Goal: Task Accomplishment & Management: Complete application form

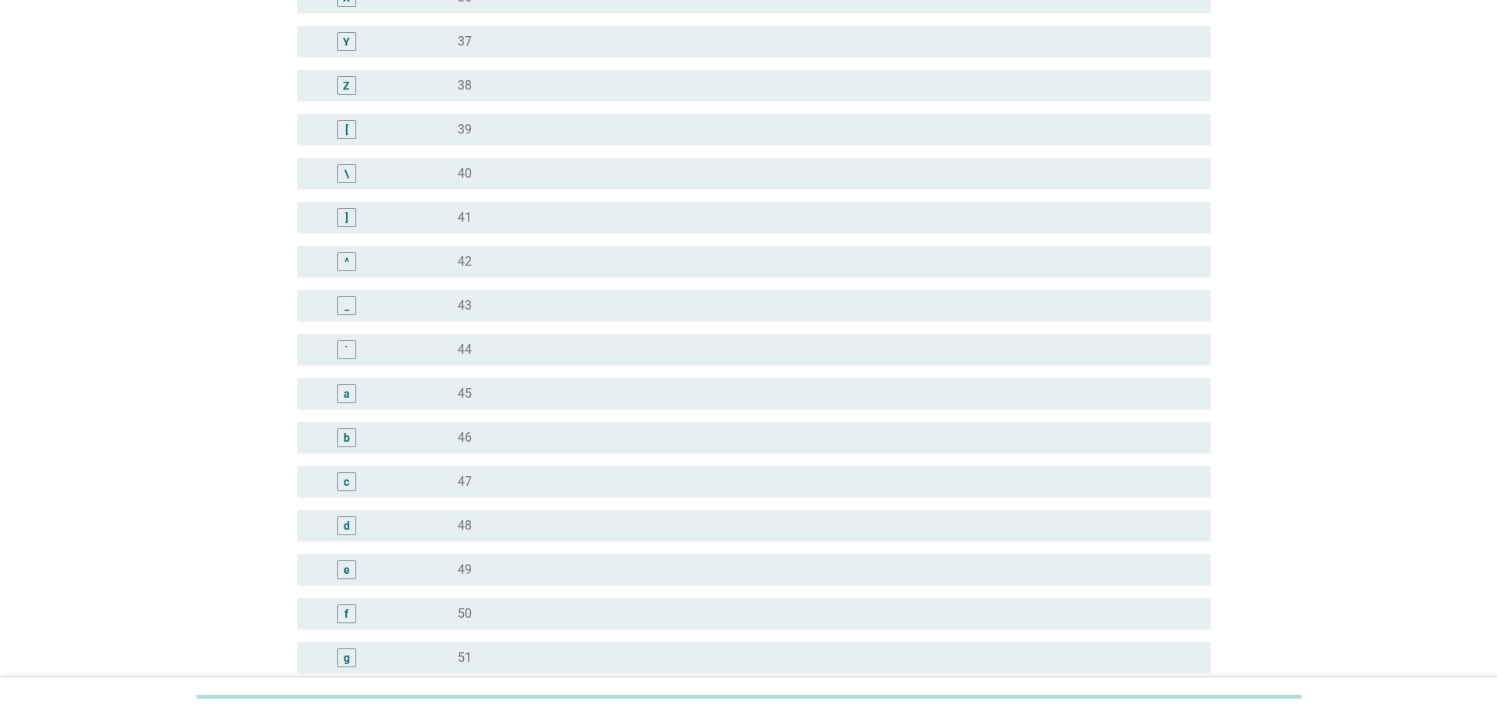
scroll to position [1415, 0]
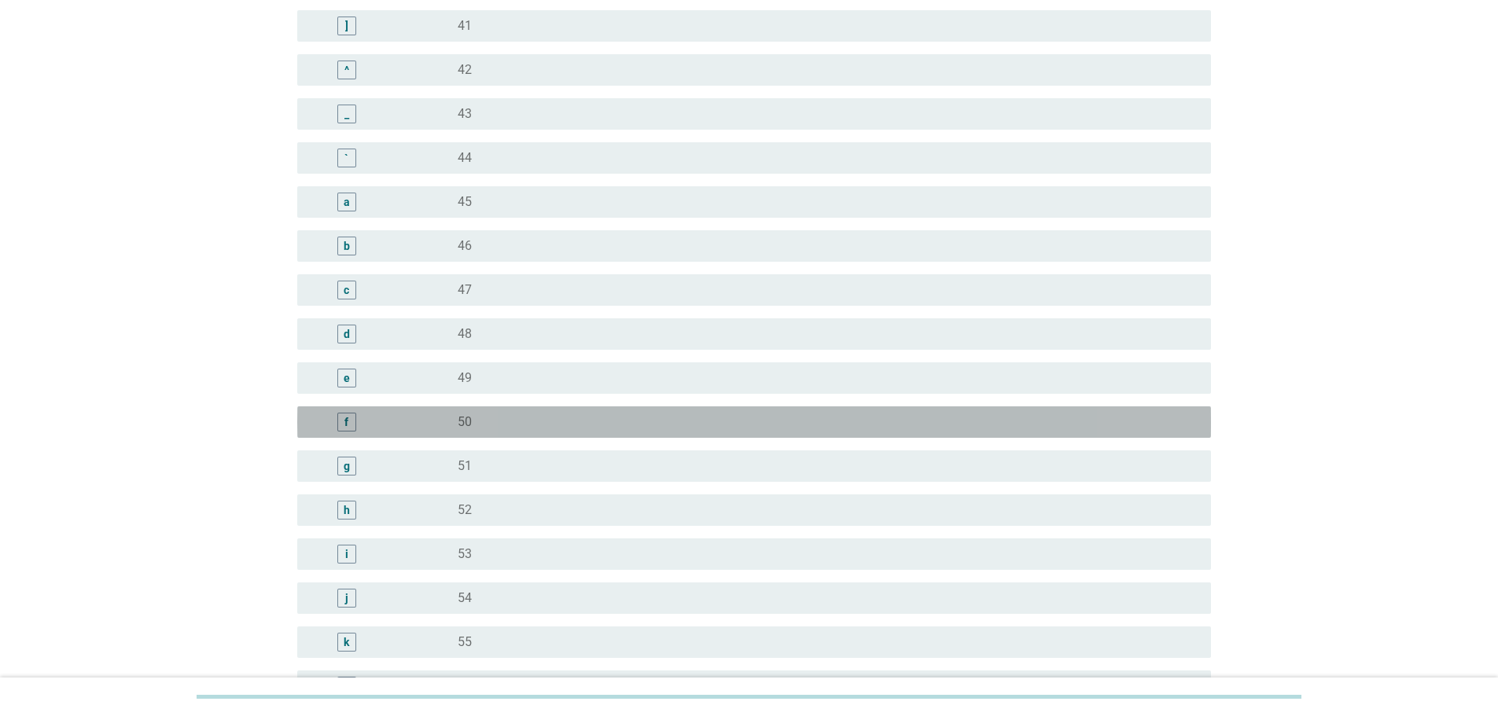
drag, startPoint x: 480, startPoint y: 417, endPoint x: 479, endPoint y: 409, distance: 8.7
click at [480, 417] on div "radio_button_unchecked 50" at bounding box center [822, 422] width 728 height 16
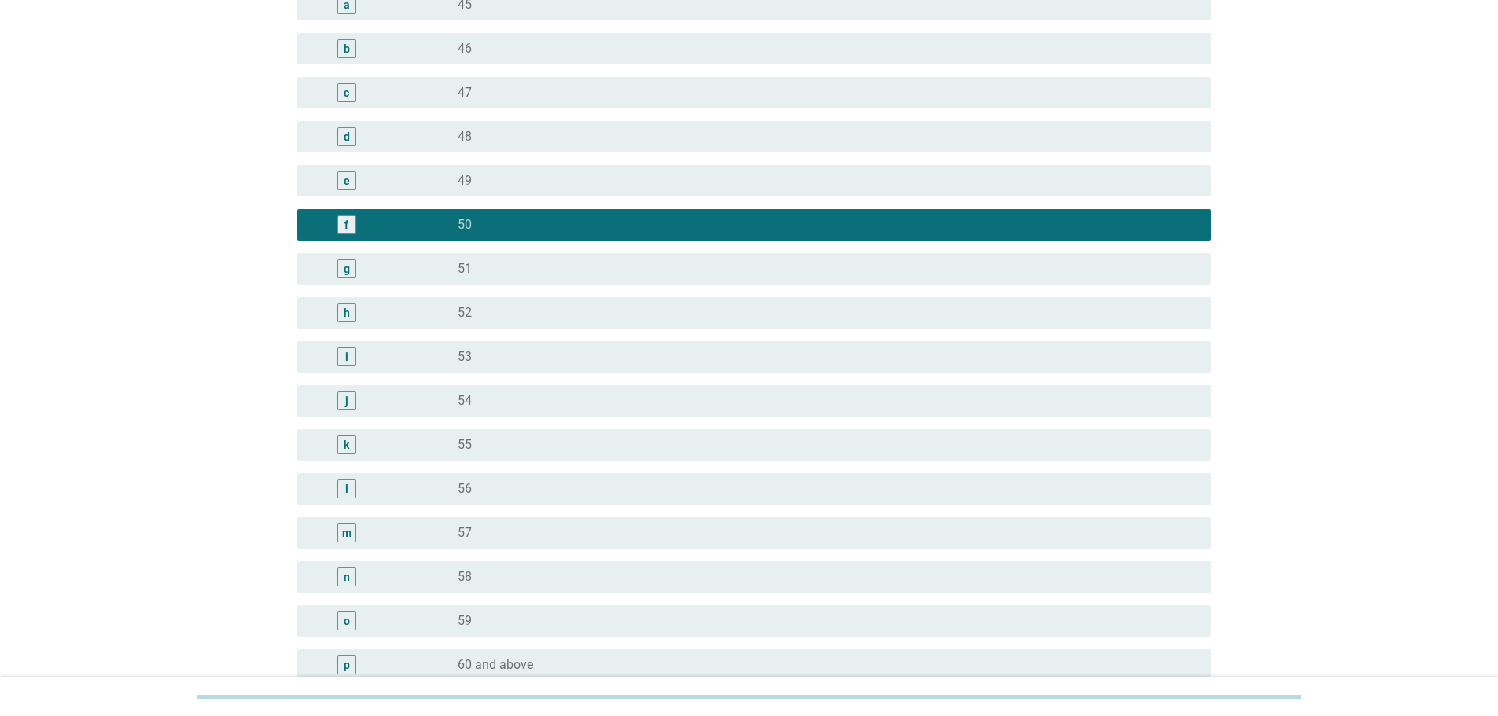
scroll to position [1779, 0]
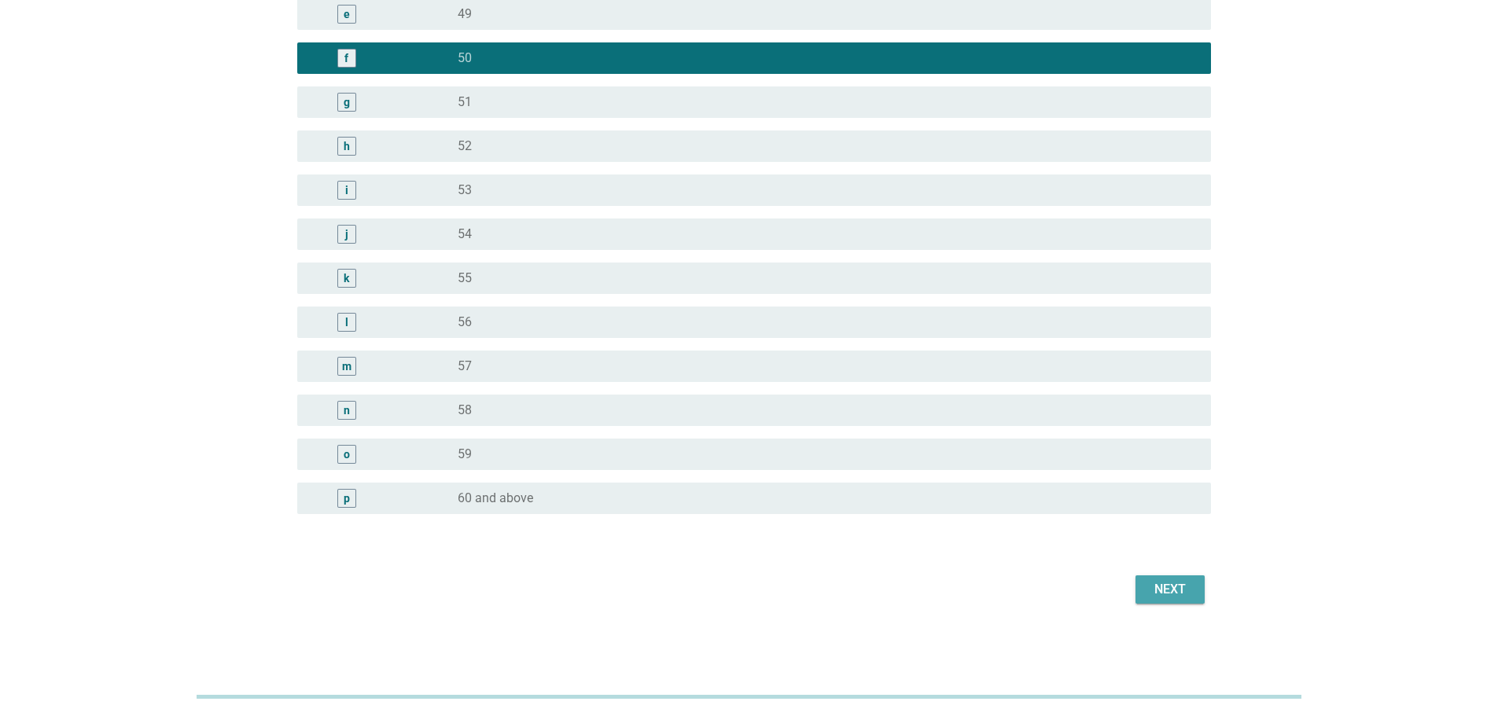
click at [1167, 580] on div "Next" at bounding box center [1170, 589] width 44 height 19
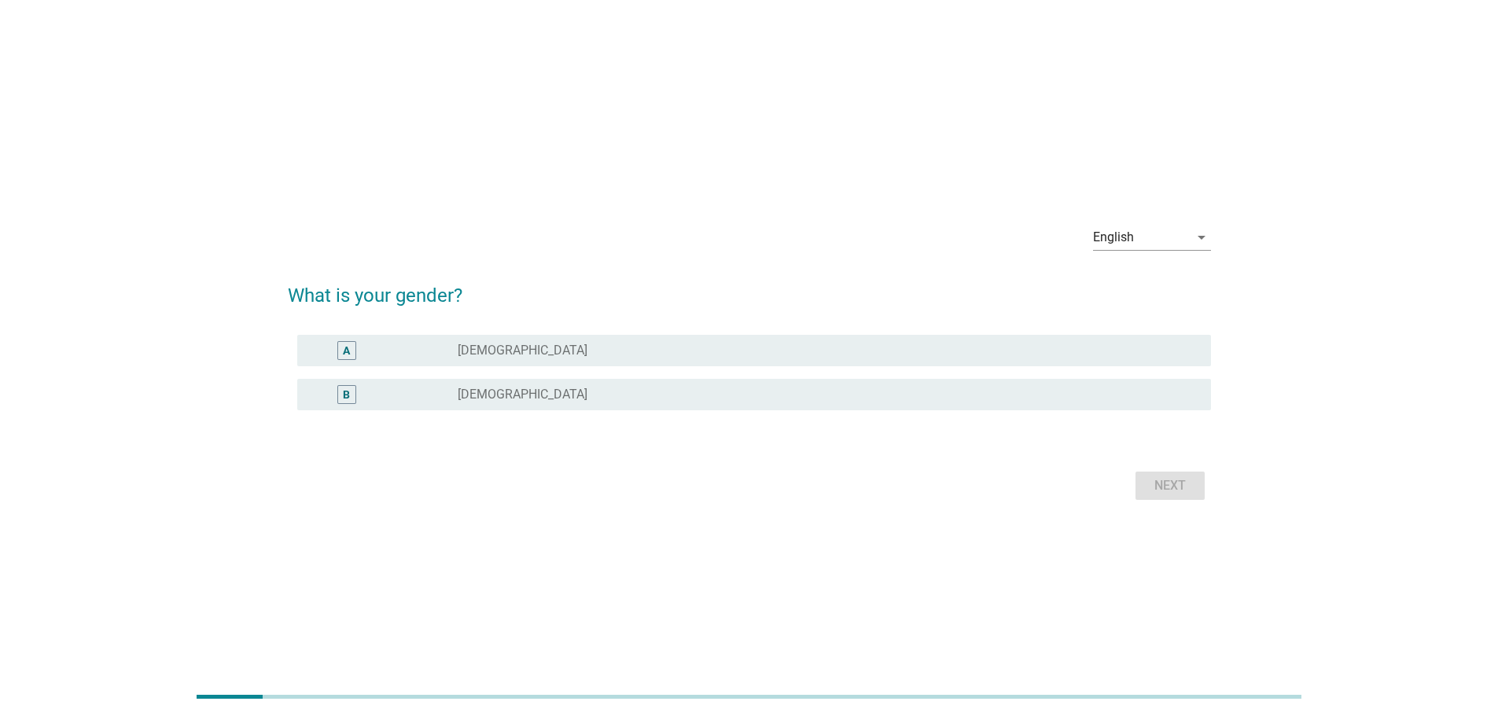
click at [587, 393] on div "radio_button_unchecked [DEMOGRAPHIC_DATA]" at bounding box center [822, 395] width 728 height 16
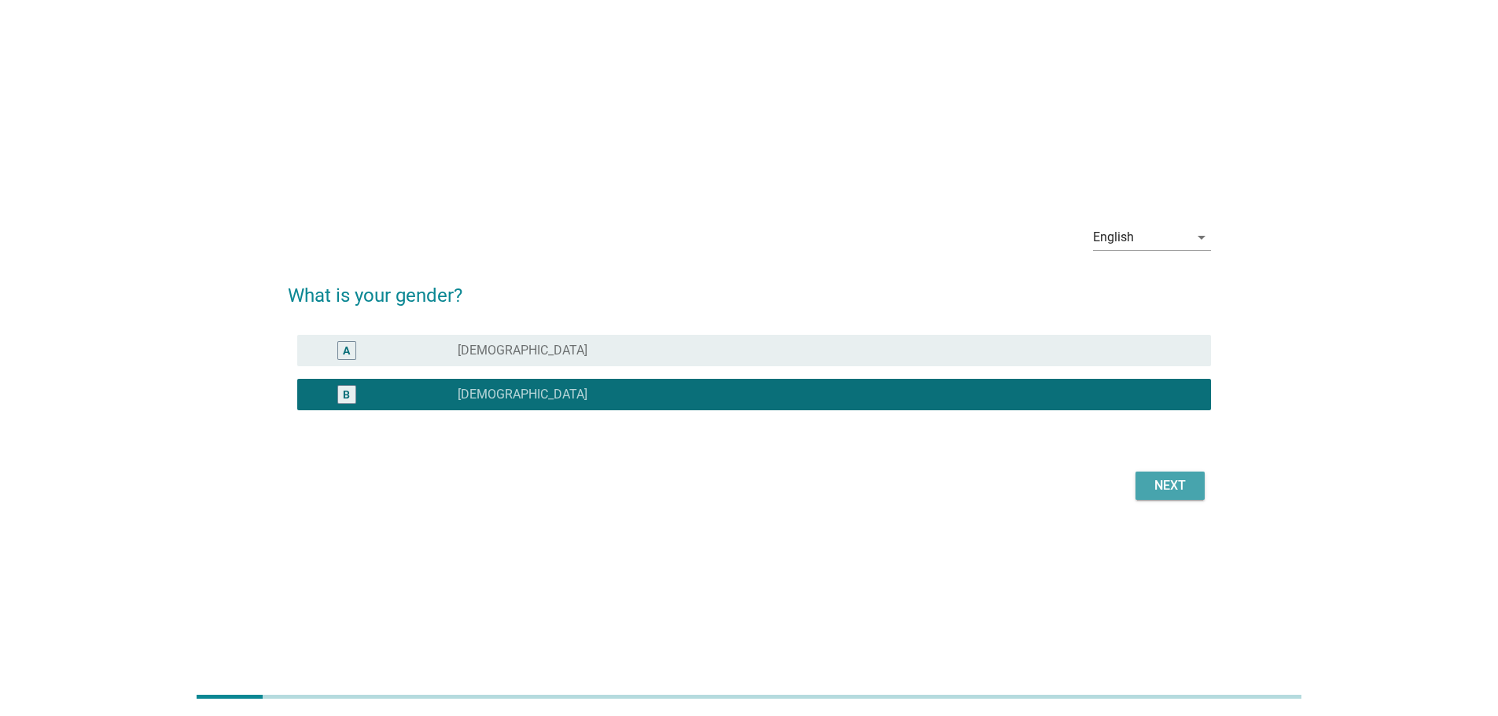
click at [1171, 495] on button "Next" at bounding box center [1169, 486] width 69 height 28
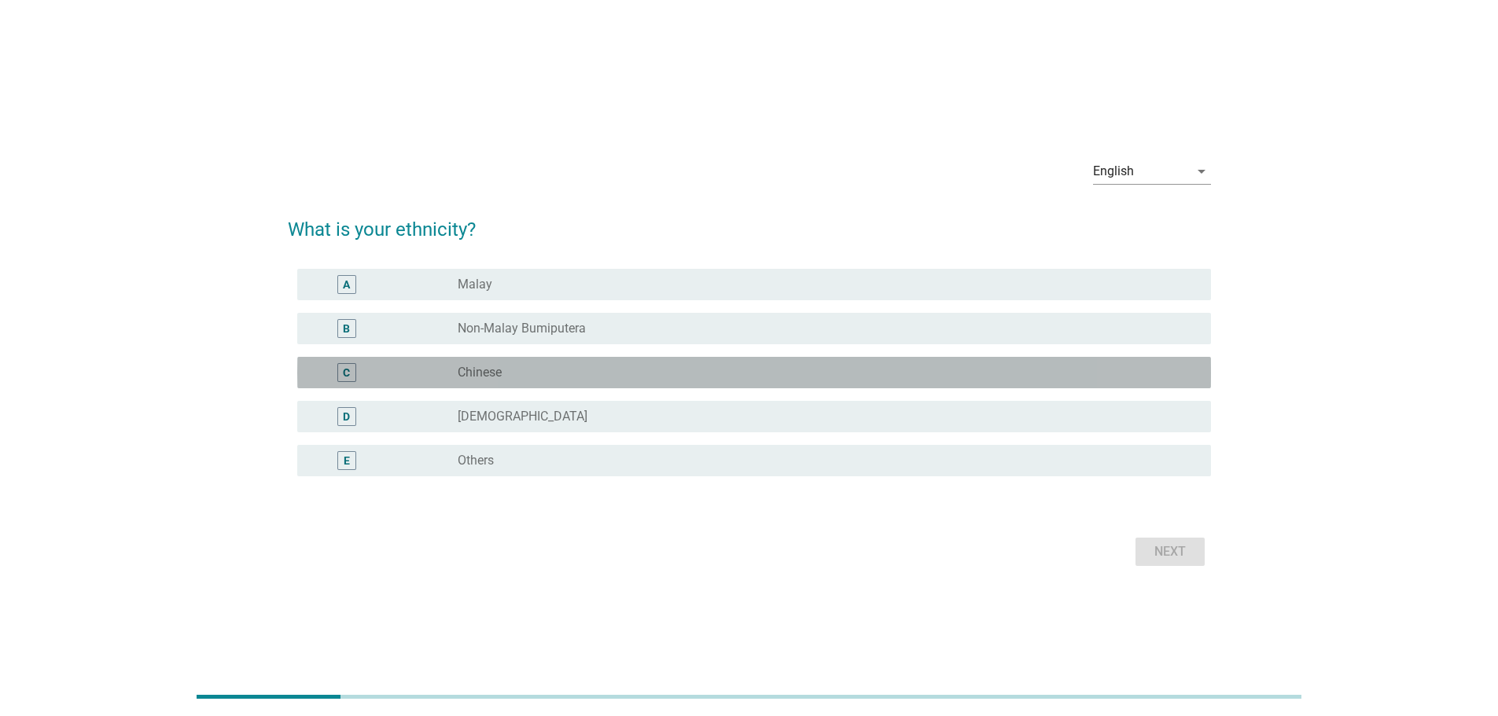
drag, startPoint x: 573, startPoint y: 376, endPoint x: 593, endPoint y: 375, distance: 19.7
click at [573, 376] on div "radio_button_unchecked Chinese" at bounding box center [822, 373] width 728 height 16
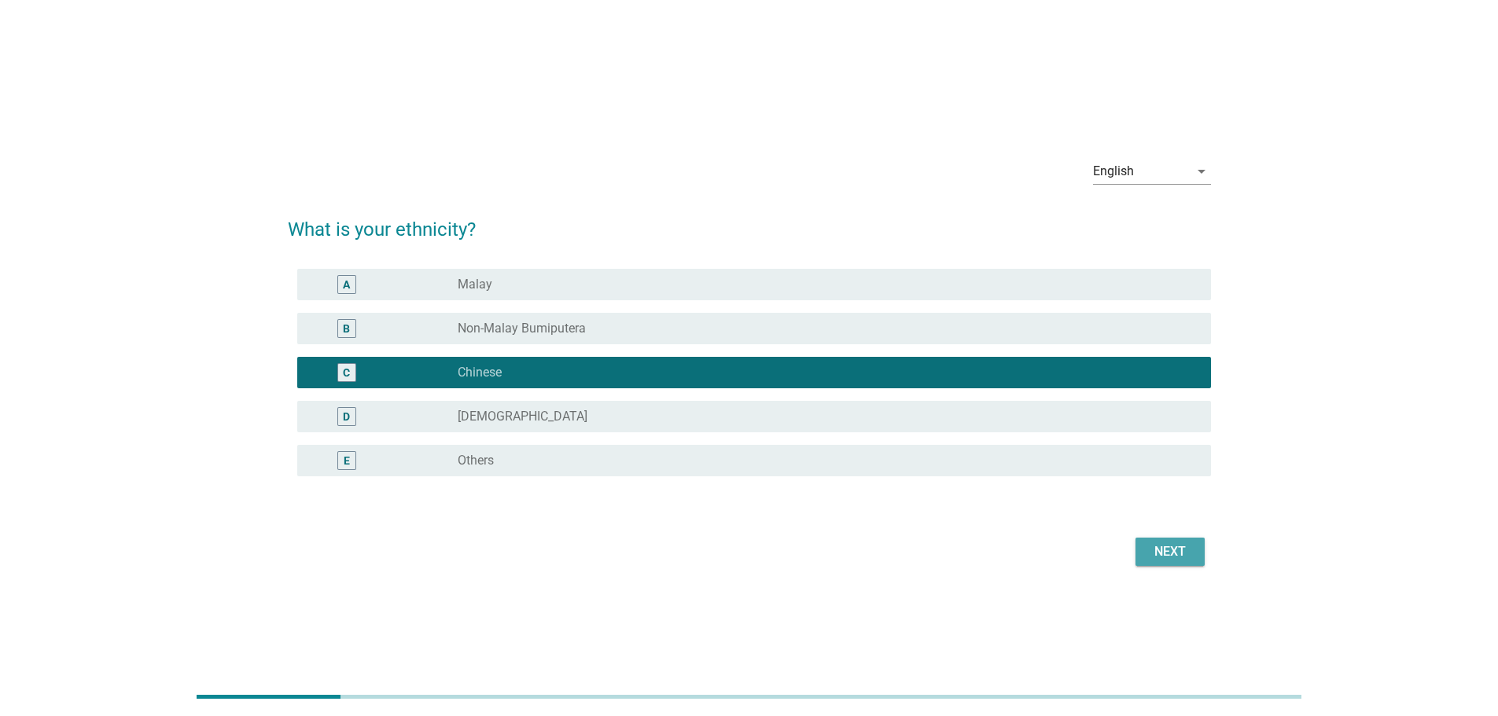
click at [1168, 548] on div "Next" at bounding box center [1170, 551] width 44 height 19
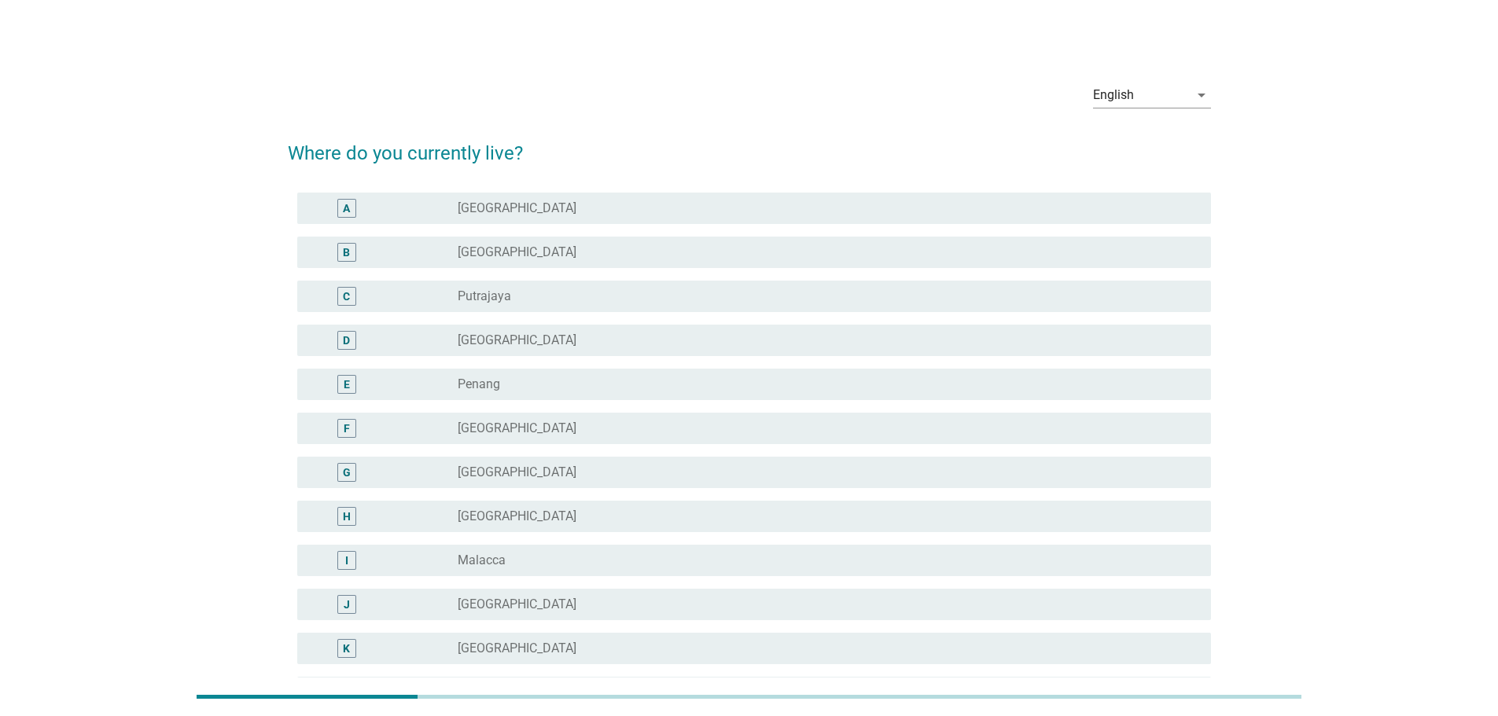
click at [526, 208] on label "[GEOGRAPHIC_DATA]" at bounding box center [517, 208] width 119 height 16
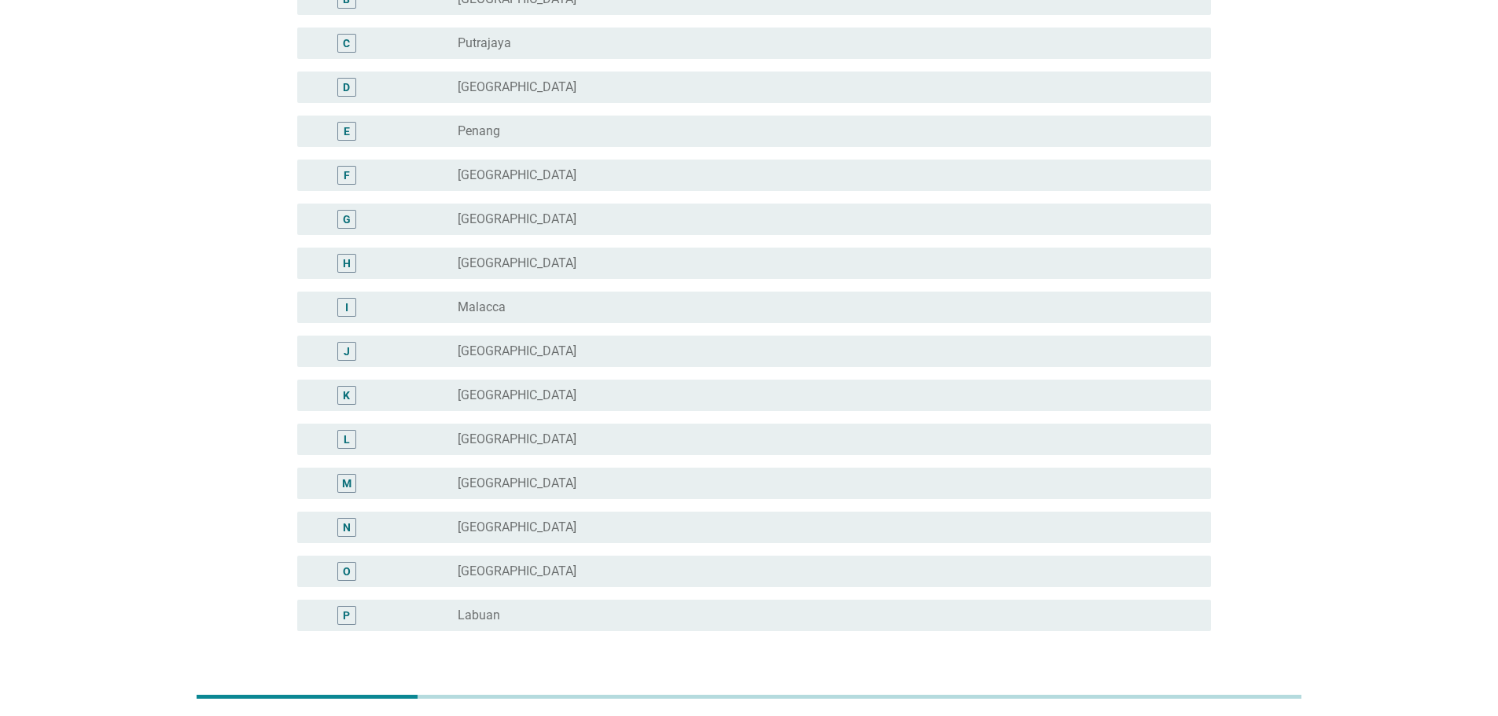
scroll to position [370, 0]
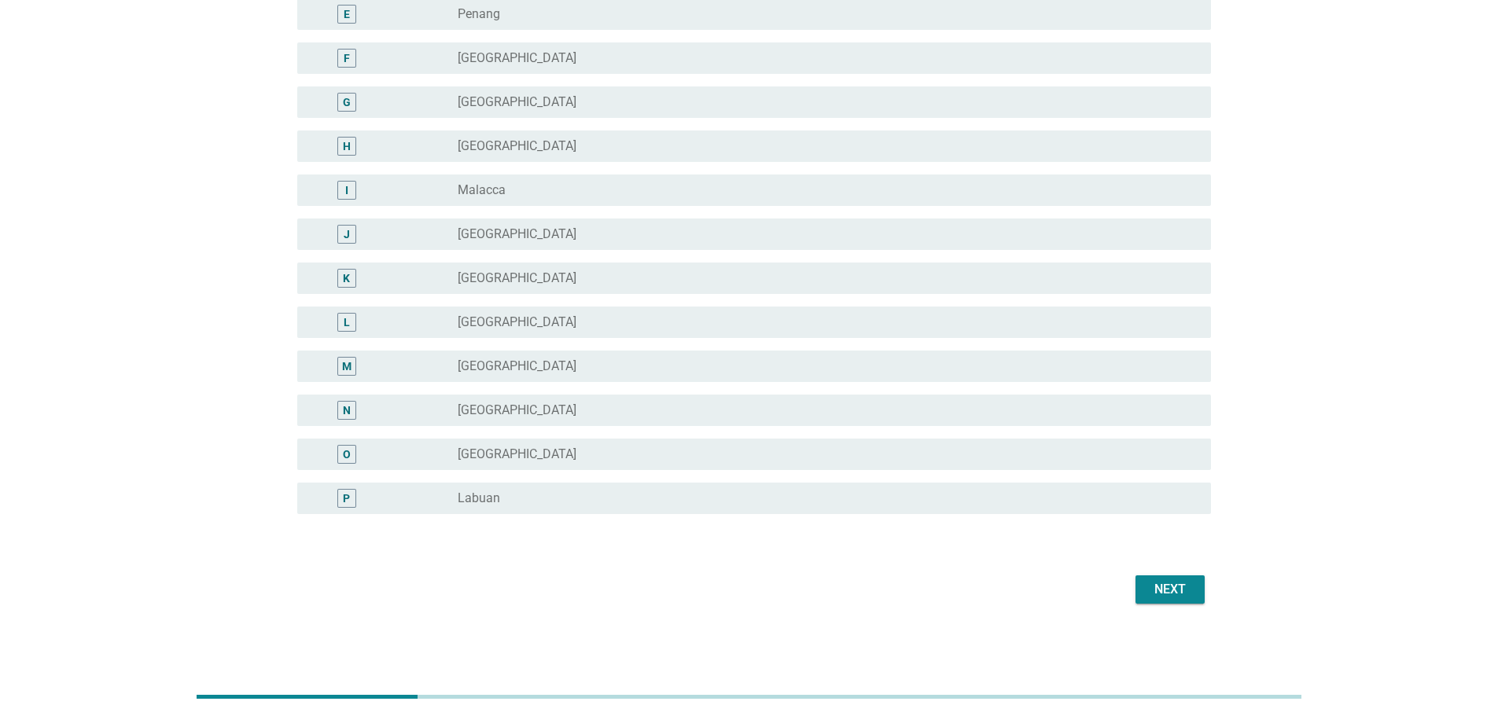
click at [1171, 590] on div "Next" at bounding box center [1170, 589] width 44 height 19
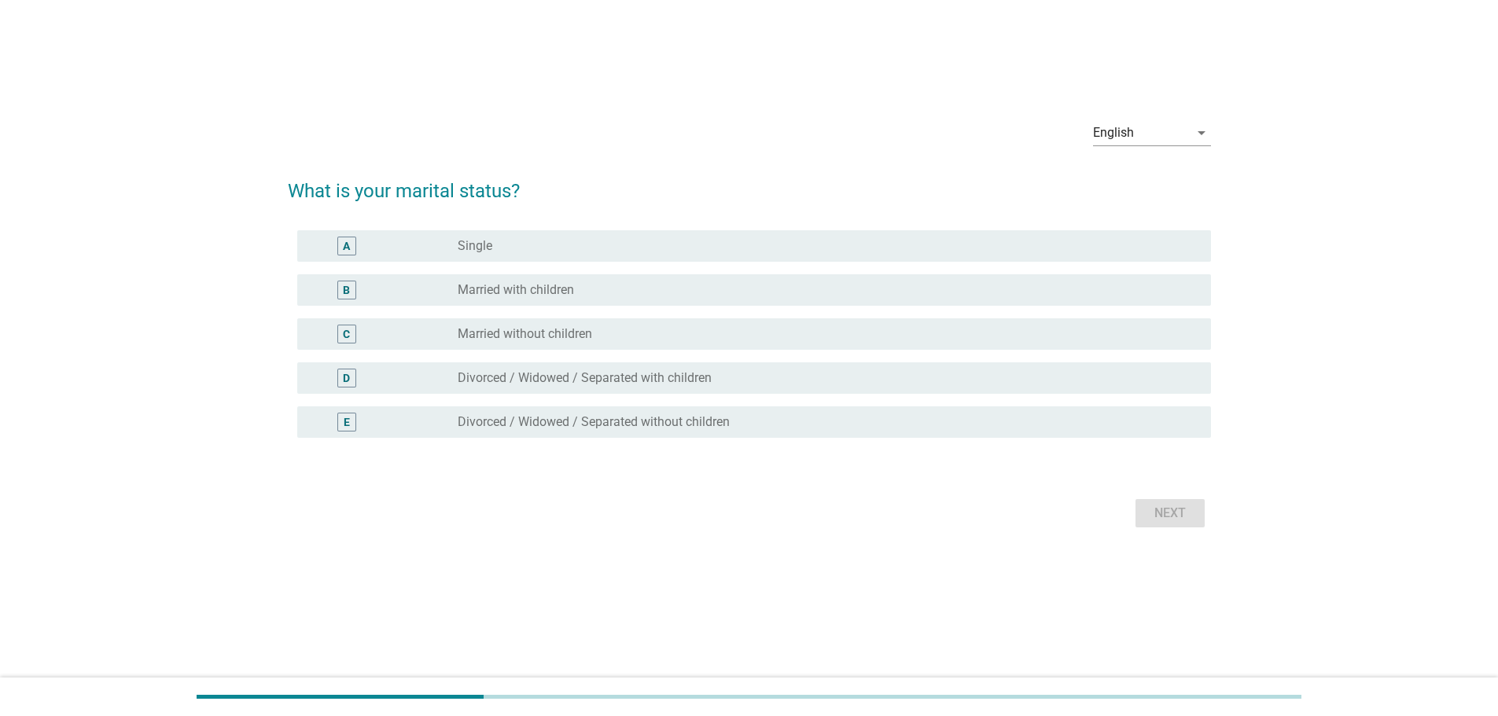
scroll to position [0, 0]
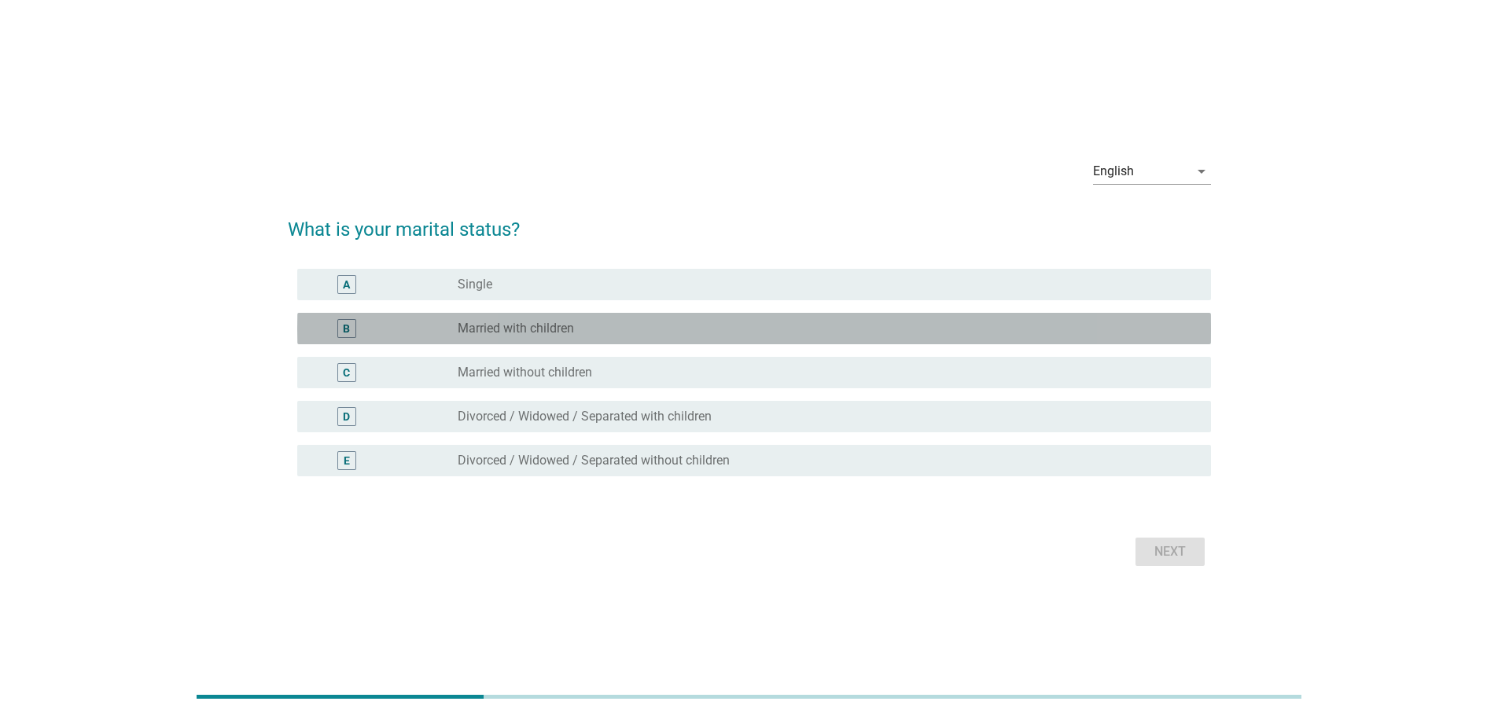
click at [547, 336] on label "Married with children" at bounding box center [516, 329] width 116 height 16
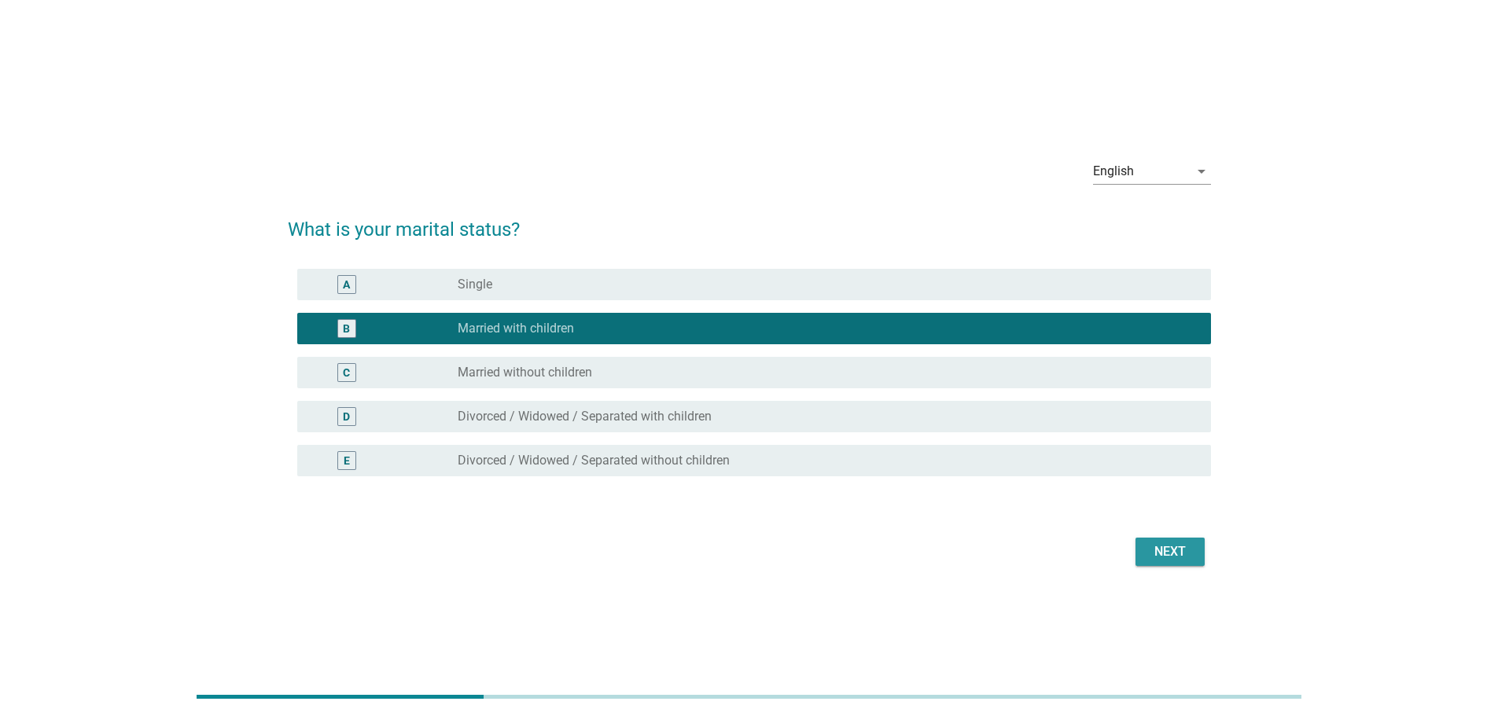
click at [1171, 550] on div "Next" at bounding box center [1170, 551] width 44 height 19
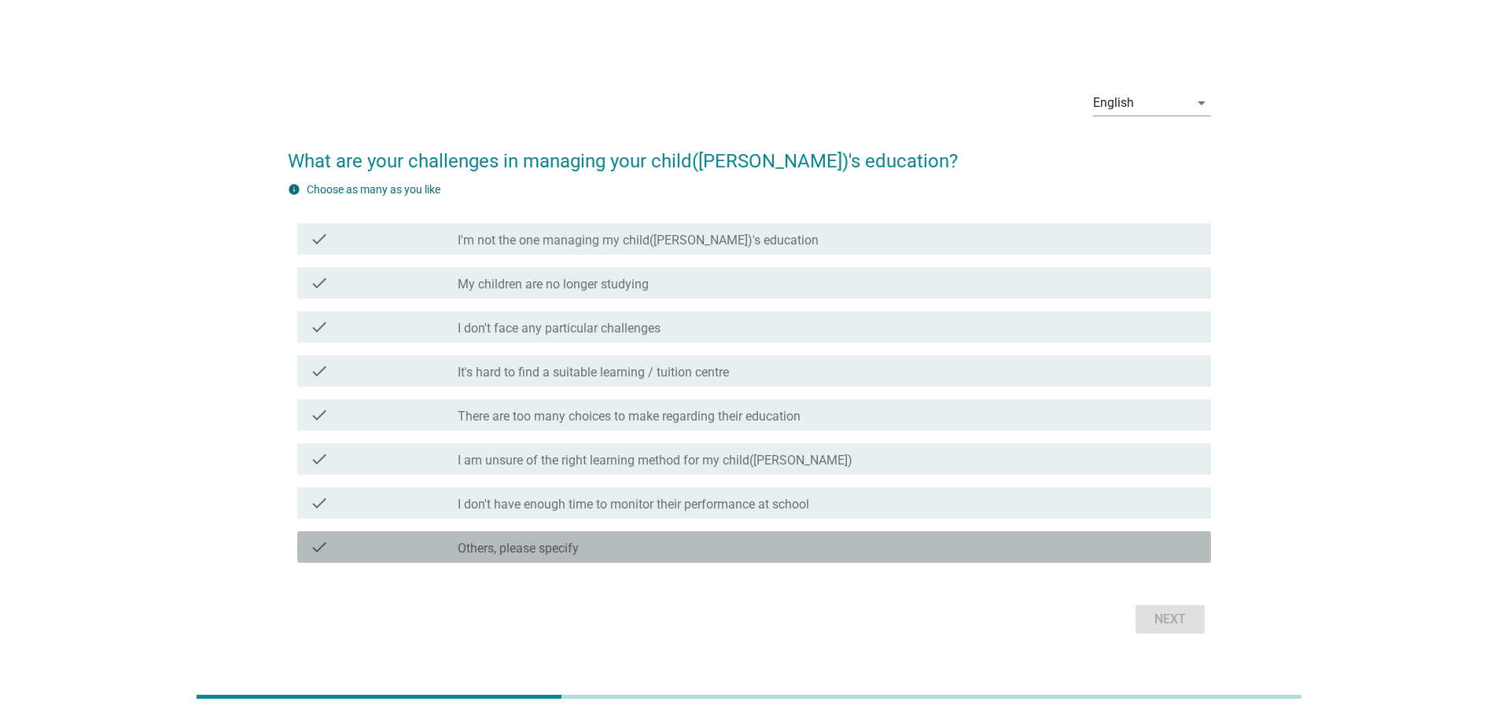
click at [605, 551] on div "check_box_outline_blank Others, please specify" at bounding box center [828, 547] width 741 height 19
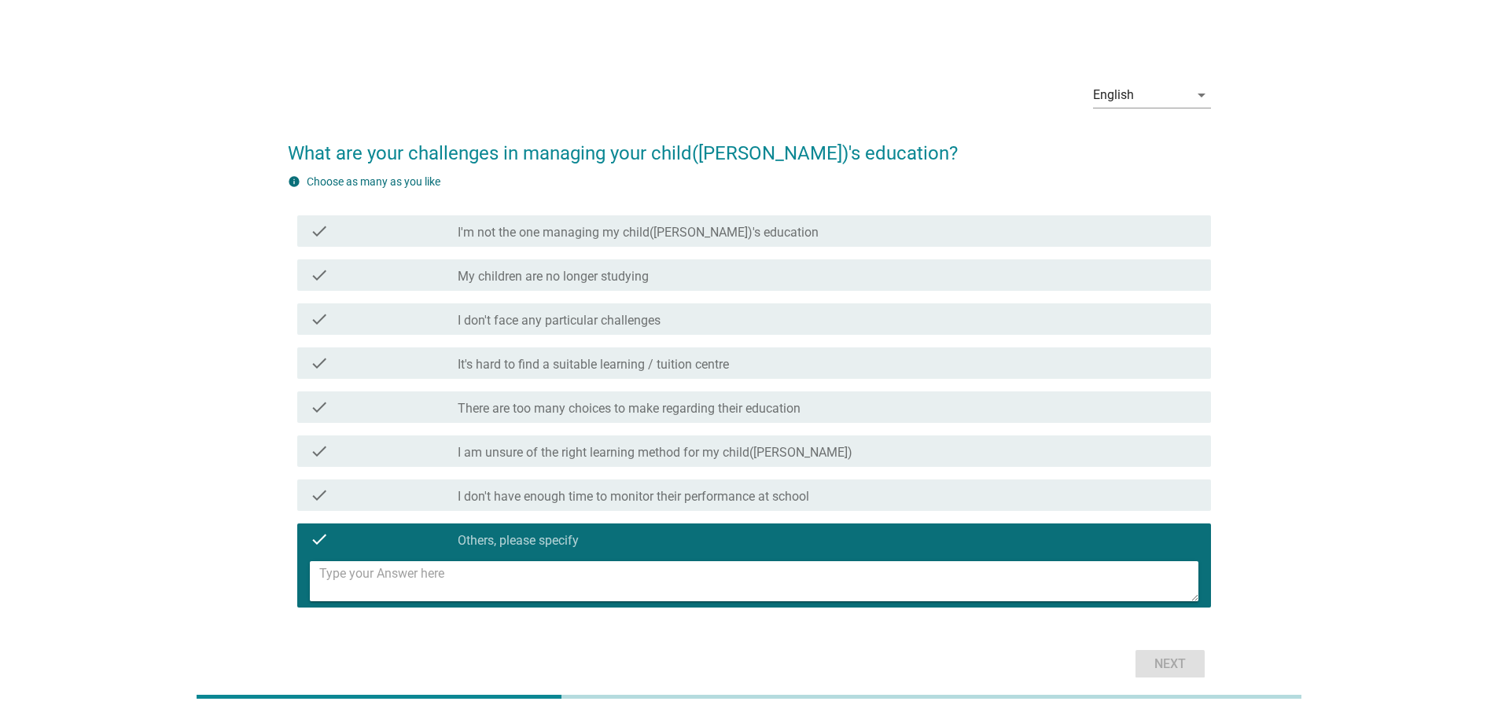
click at [545, 322] on label "I don't face any particular challenges" at bounding box center [559, 321] width 203 height 16
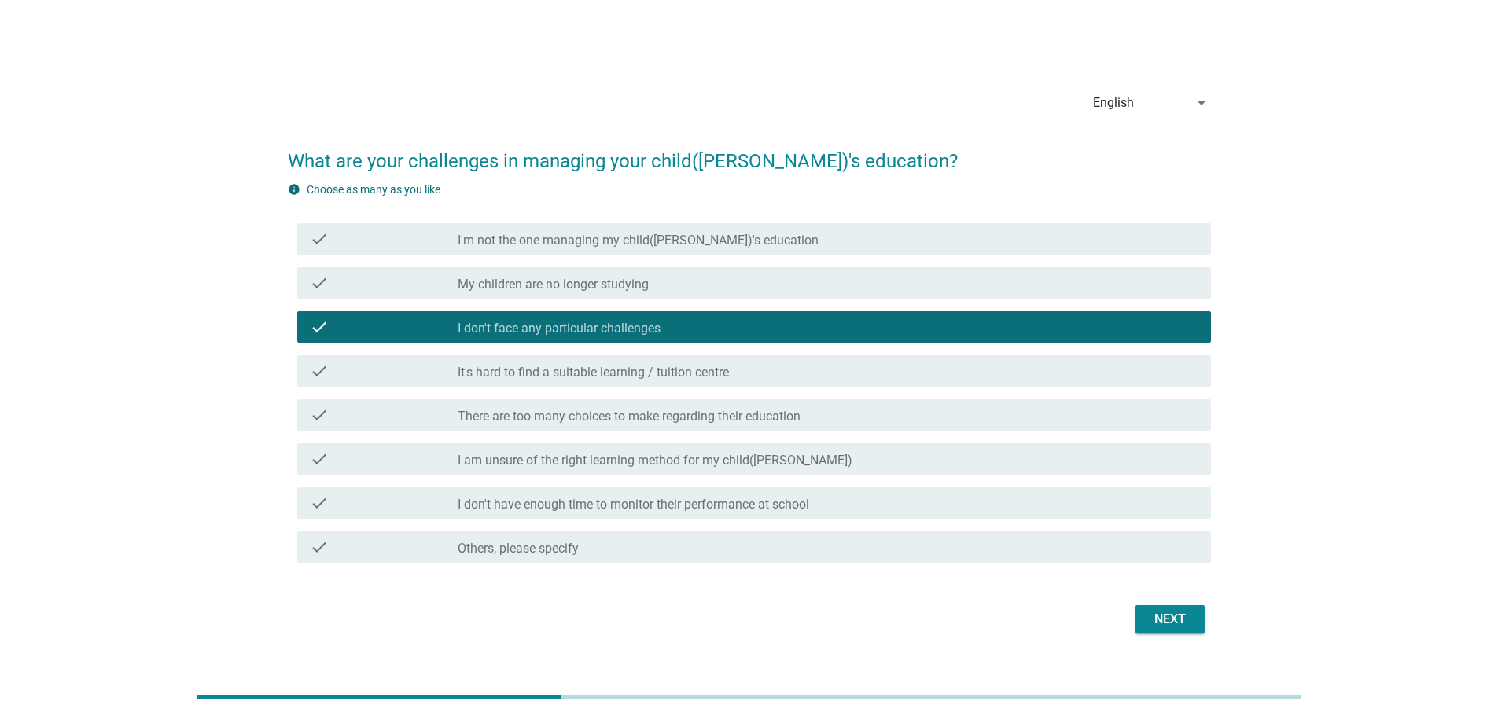
click at [1159, 614] on div "Next" at bounding box center [1170, 619] width 44 height 19
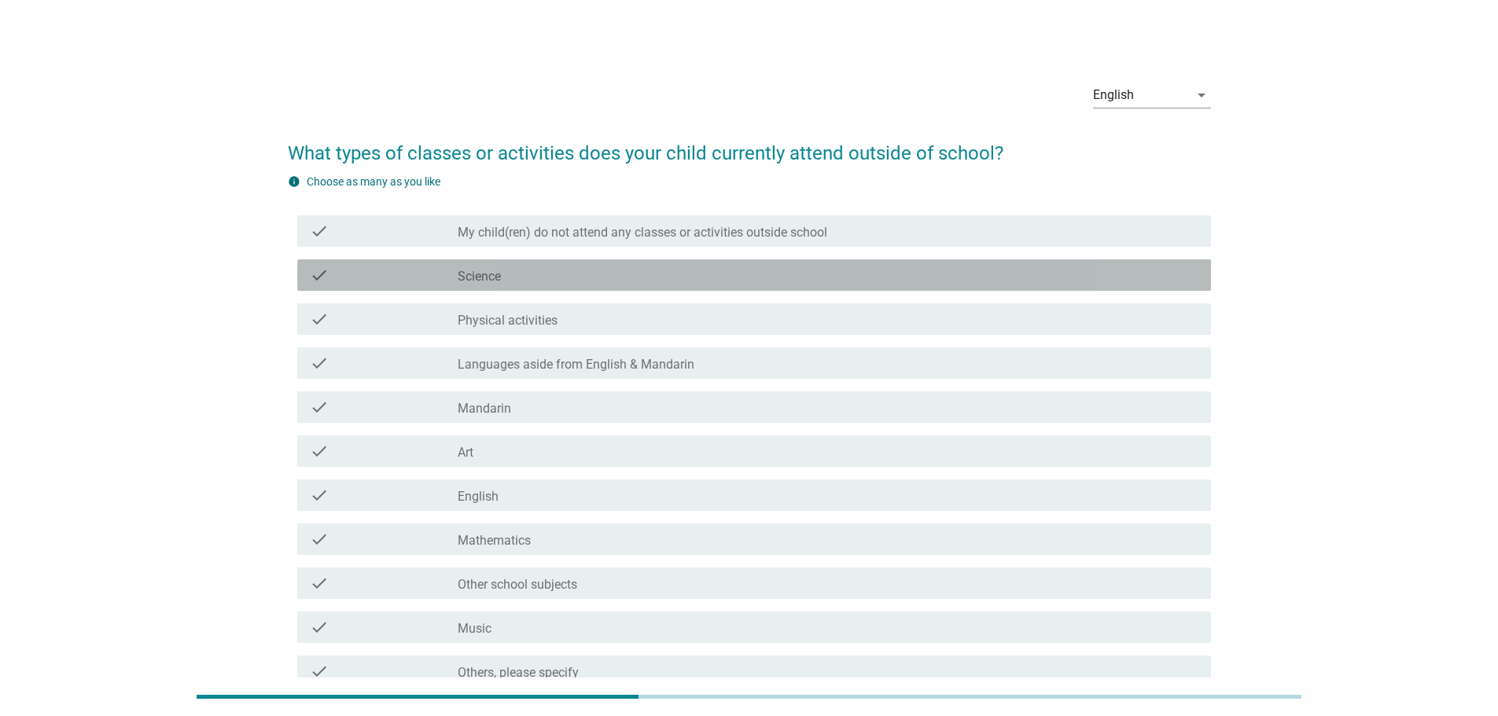
click at [516, 293] on div "check check_box_outline_blank Science" at bounding box center [749, 275] width 923 height 44
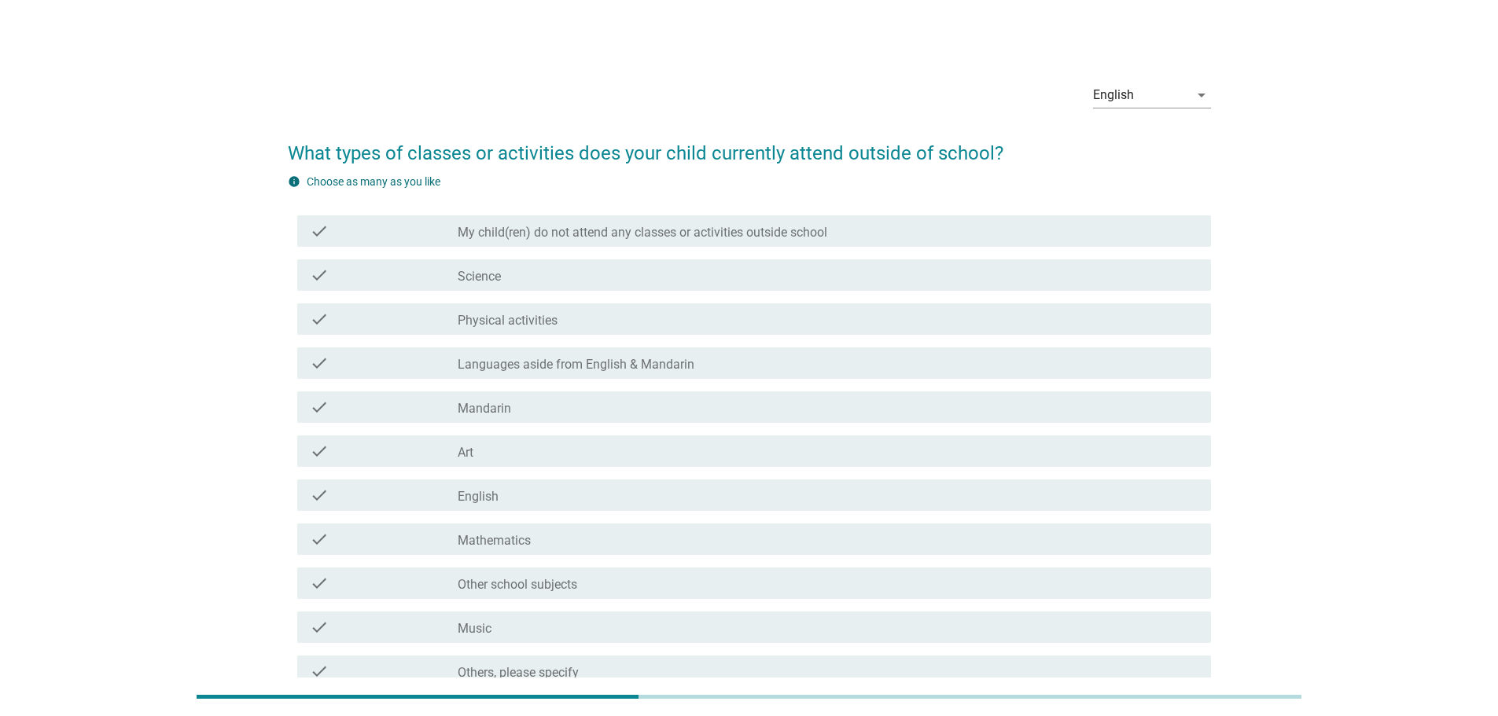
click at [519, 321] on label "Physical activities" at bounding box center [508, 321] width 100 height 16
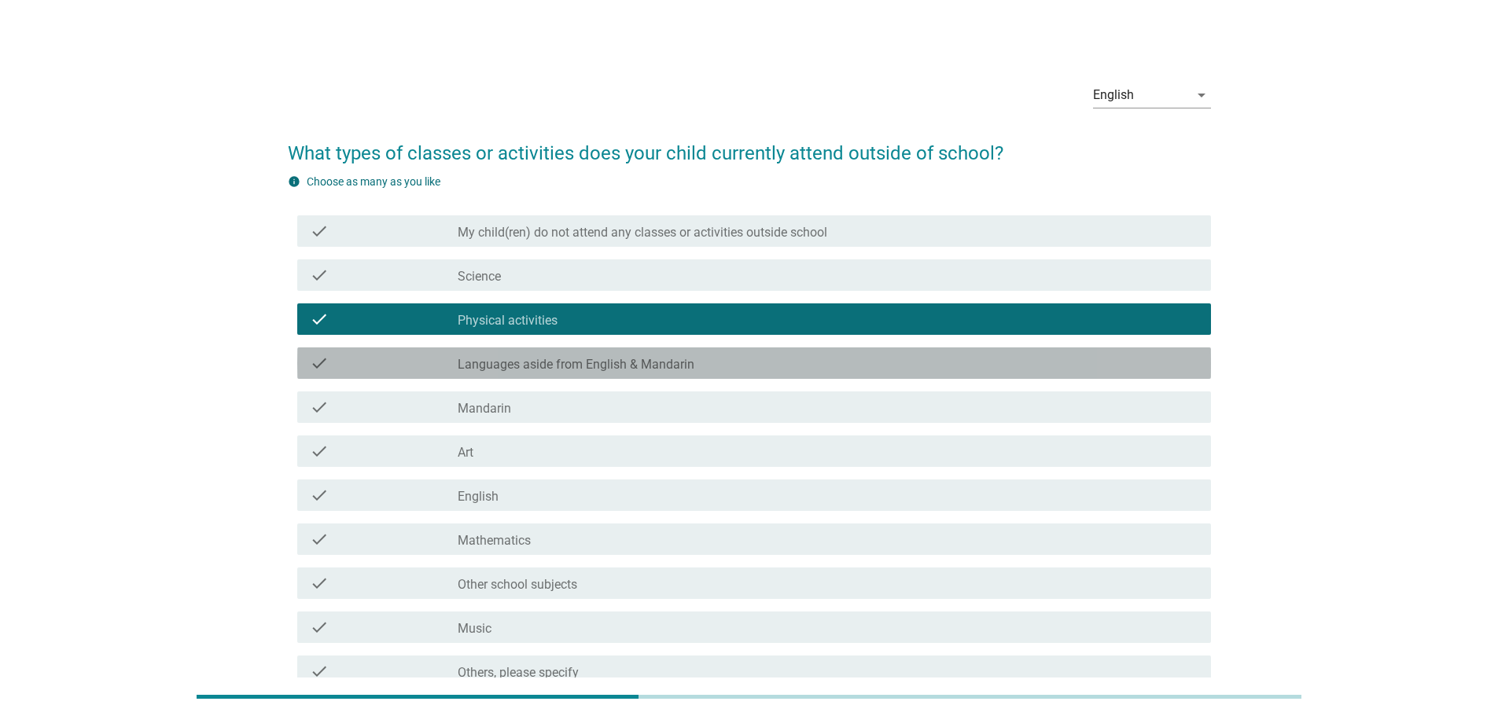
click at [523, 349] on div "check check_box_outline_blank Languages aside from English & Mandarin" at bounding box center [753, 362] width 913 height 31
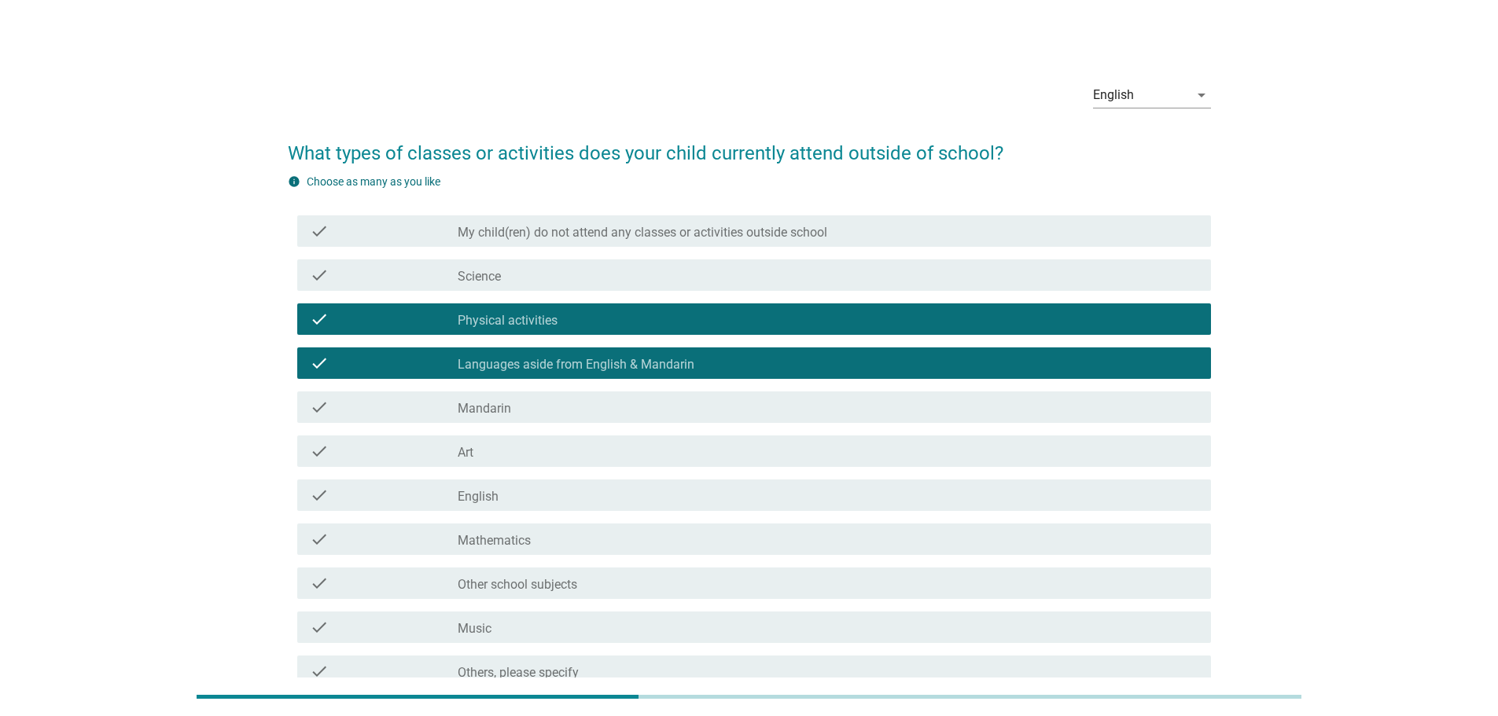
click at [502, 273] on div "check_box_outline_blank Science" at bounding box center [828, 275] width 741 height 19
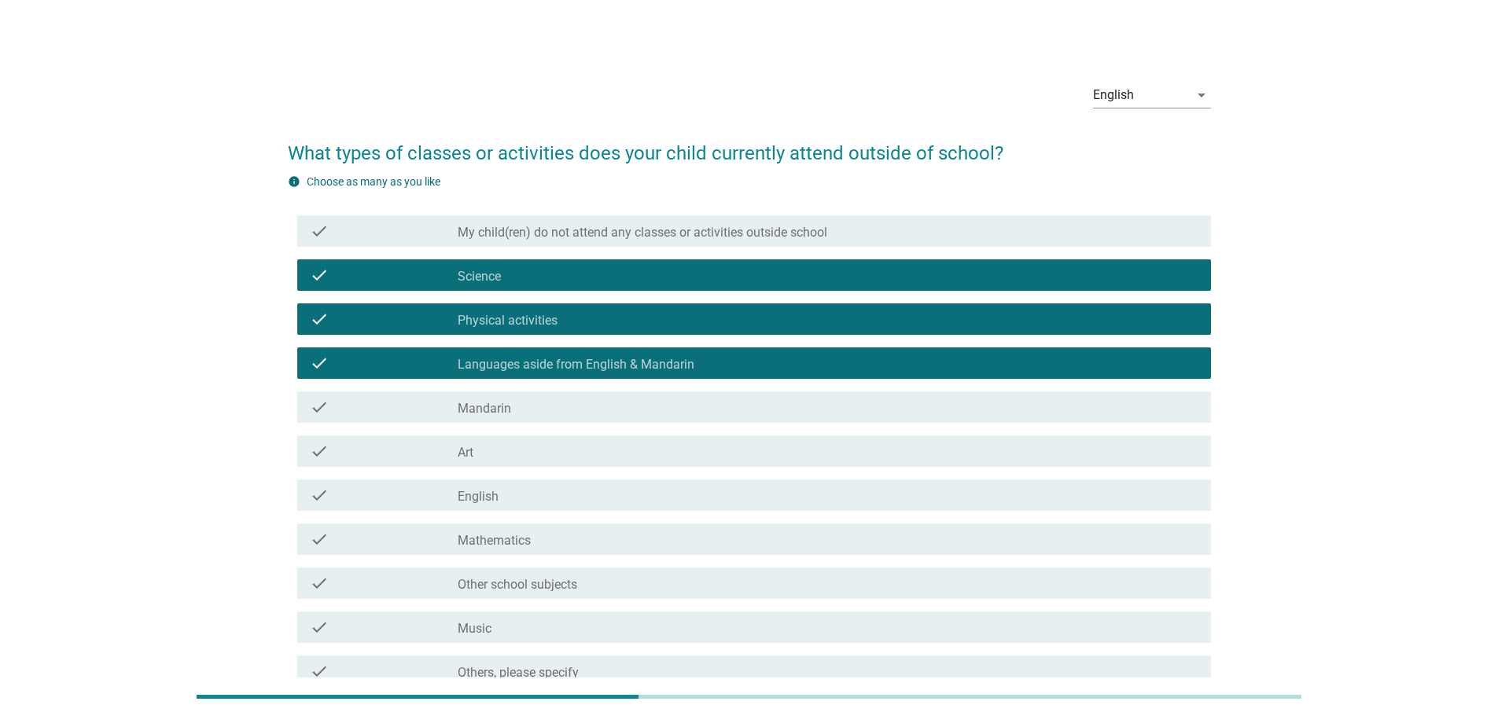
click at [471, 409] on label "Mandarin" at bounding box center [484, 409] width 53 height 16
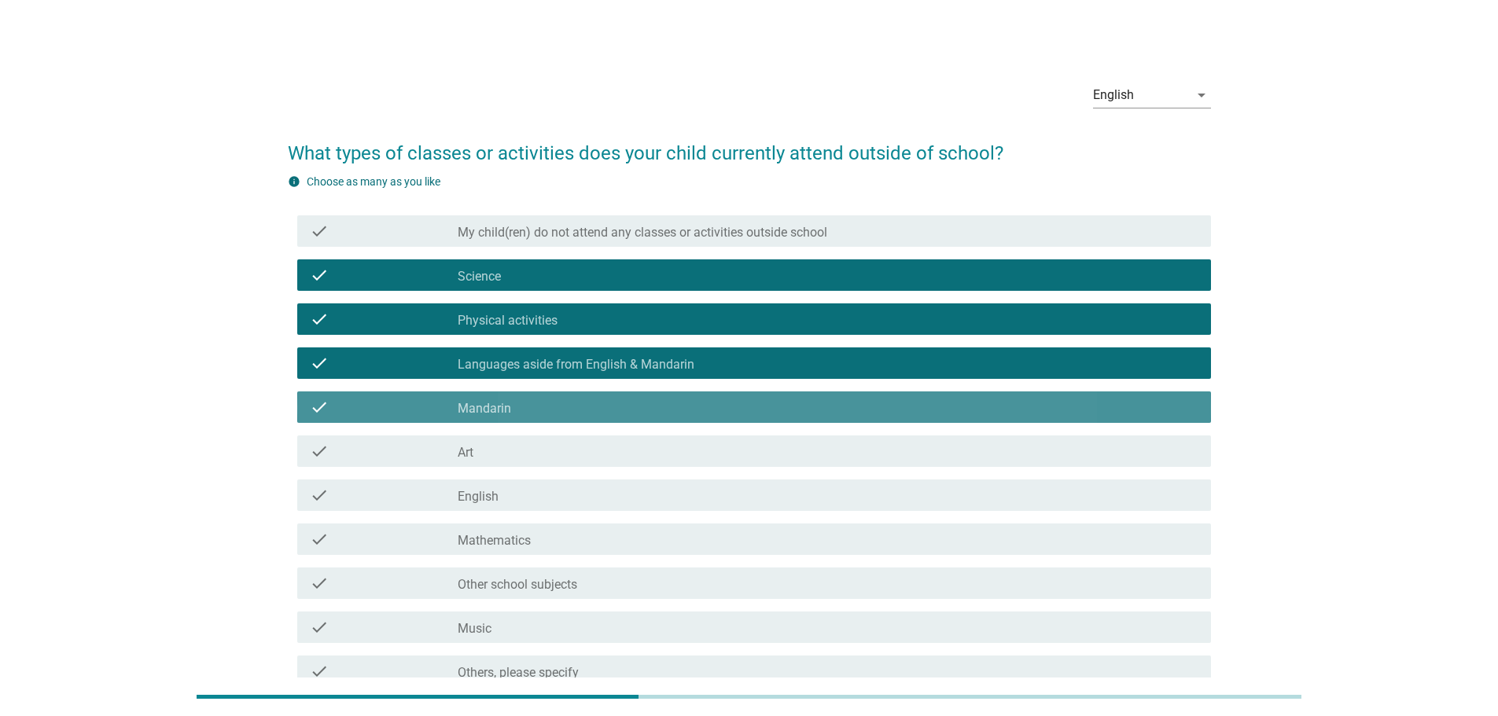
drag, startPoint x: 476, startPoint y: 391, endPoint x: 466, endPoint y: 444, distance: 53.5
click at [475, 399] on div "check check_box Mandarin" at bounding box center [753, 406] width 913 height 31
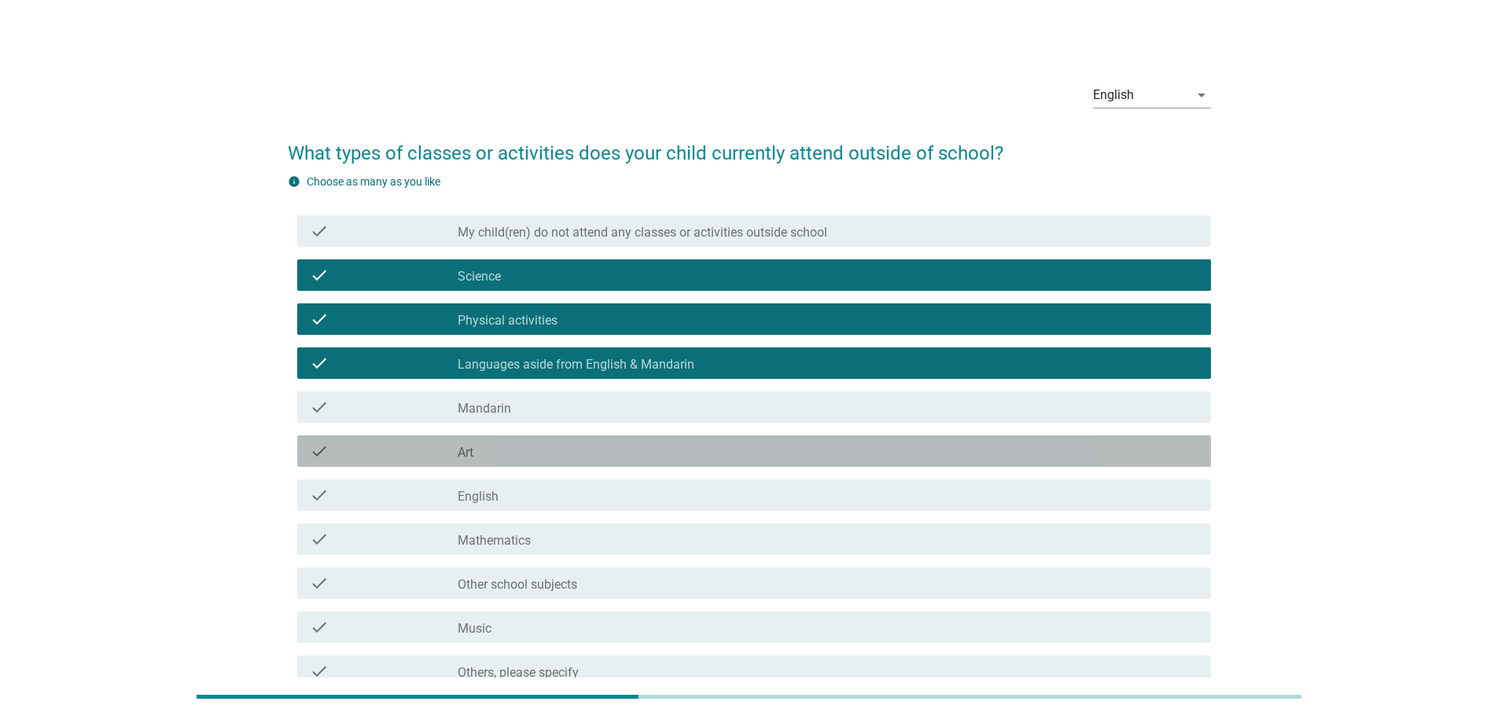
click at [465, 450] on label "Art" at bounding box center [466, 453] width 16 height 16
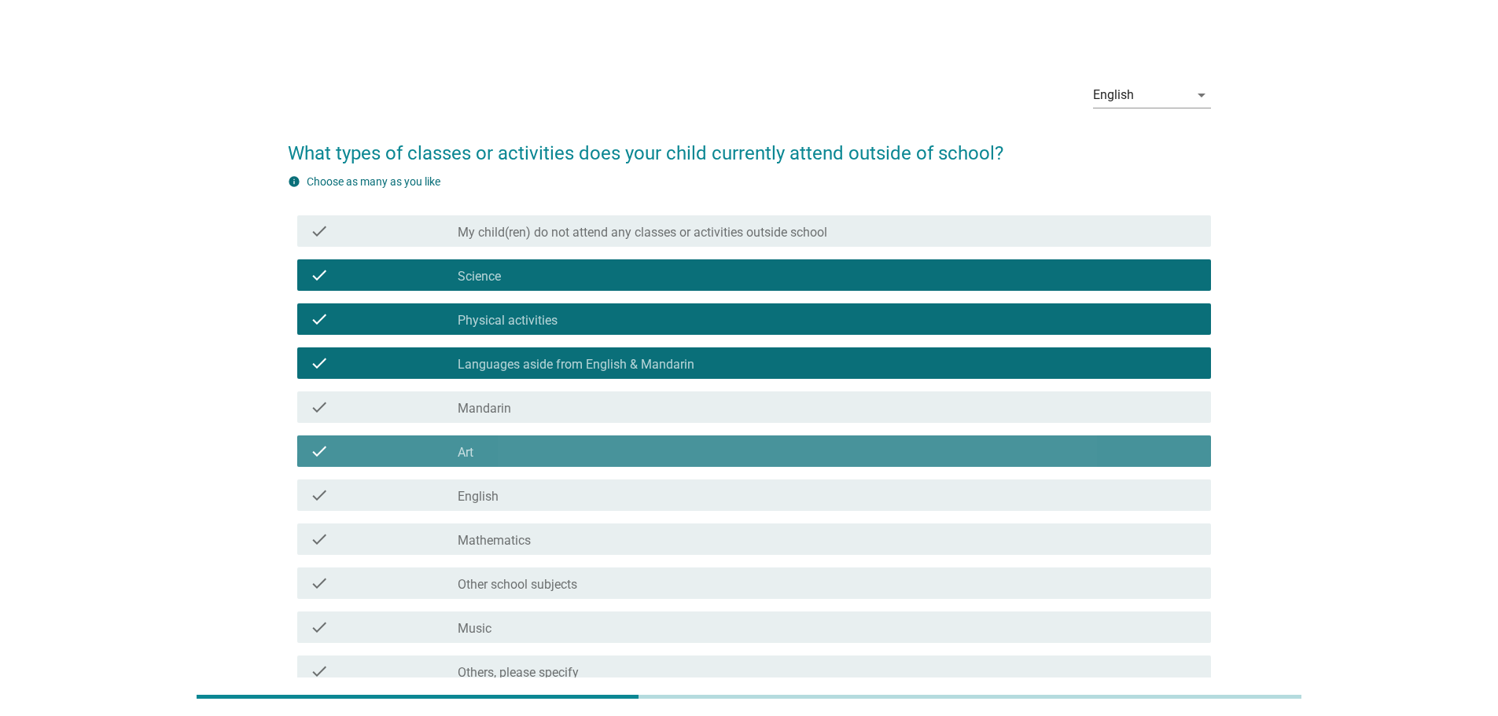
click at [471, 446] on label "Art" at bounding box center [466, 453] width 16 height 16
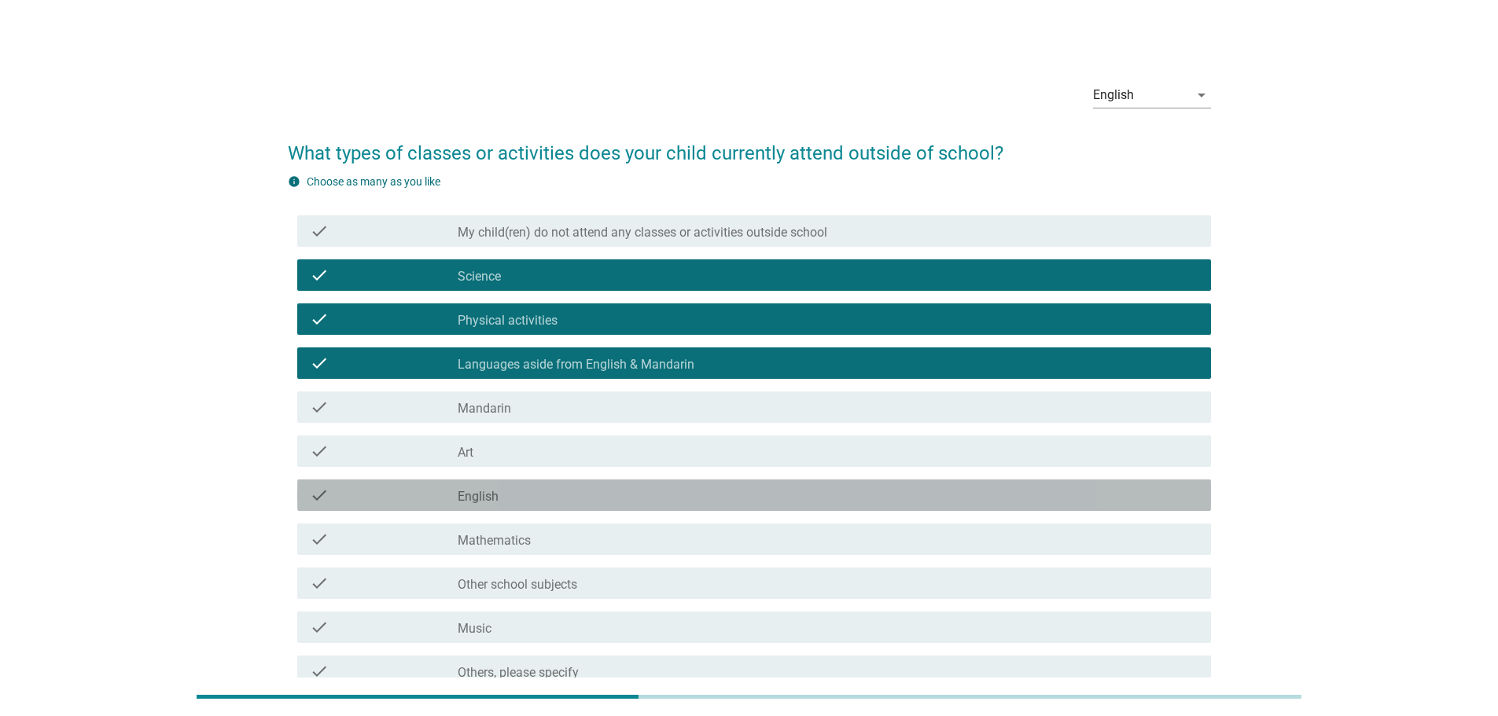
click at [479, 495] on label "English" at bounding box center [478, 497] width 41 height 16
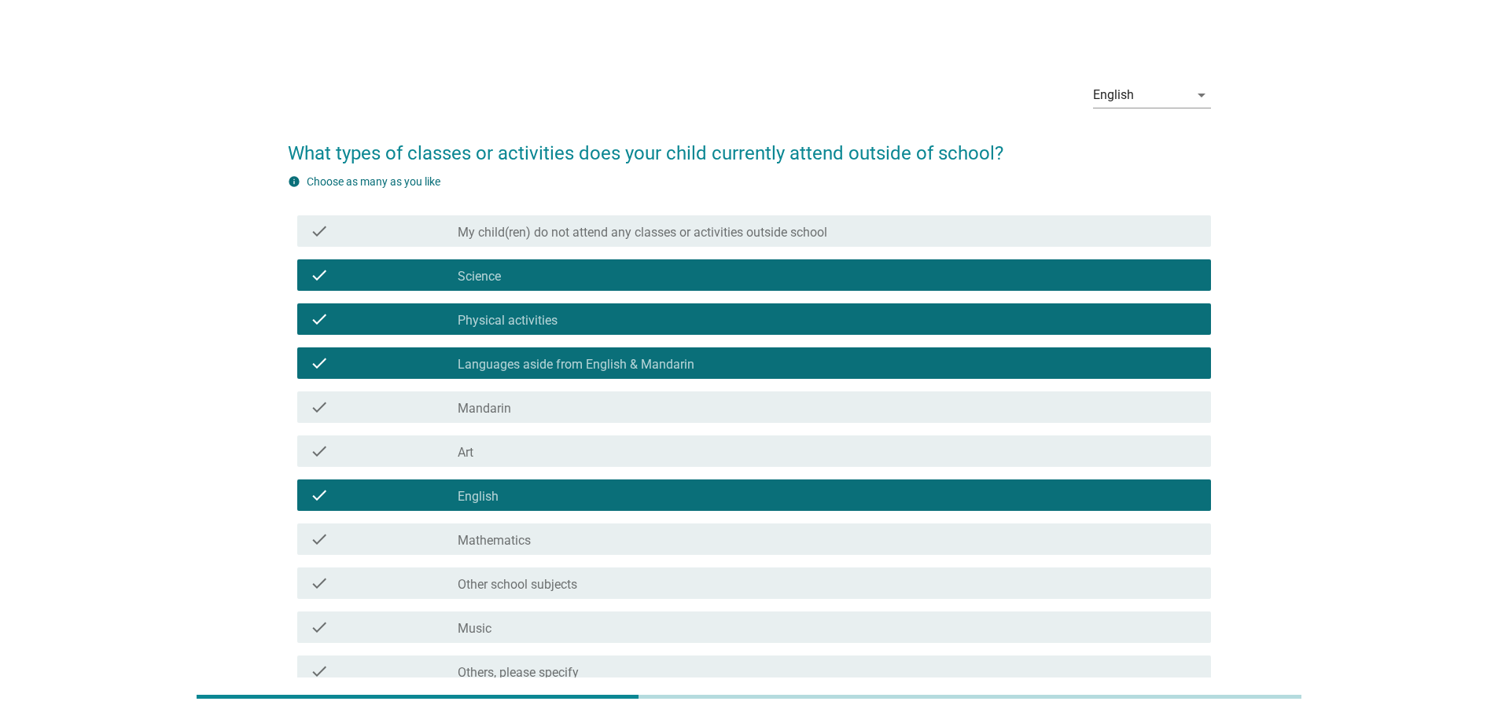
click at [486, 538] on label "Mathematics" at bounding box center [494, 541] width 73 height 16
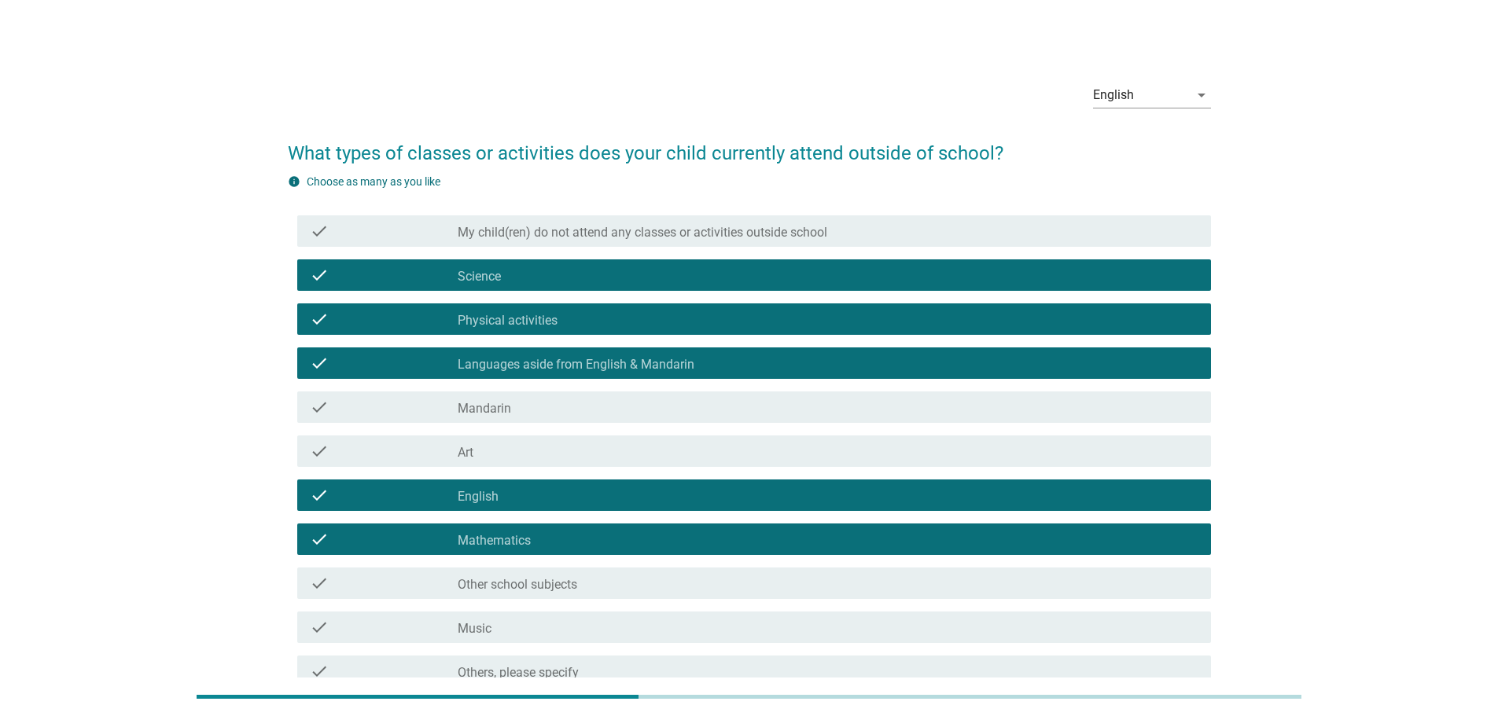
click at [490, 630] on label "Music" at bounding box center [475, 629] width 34 height 16
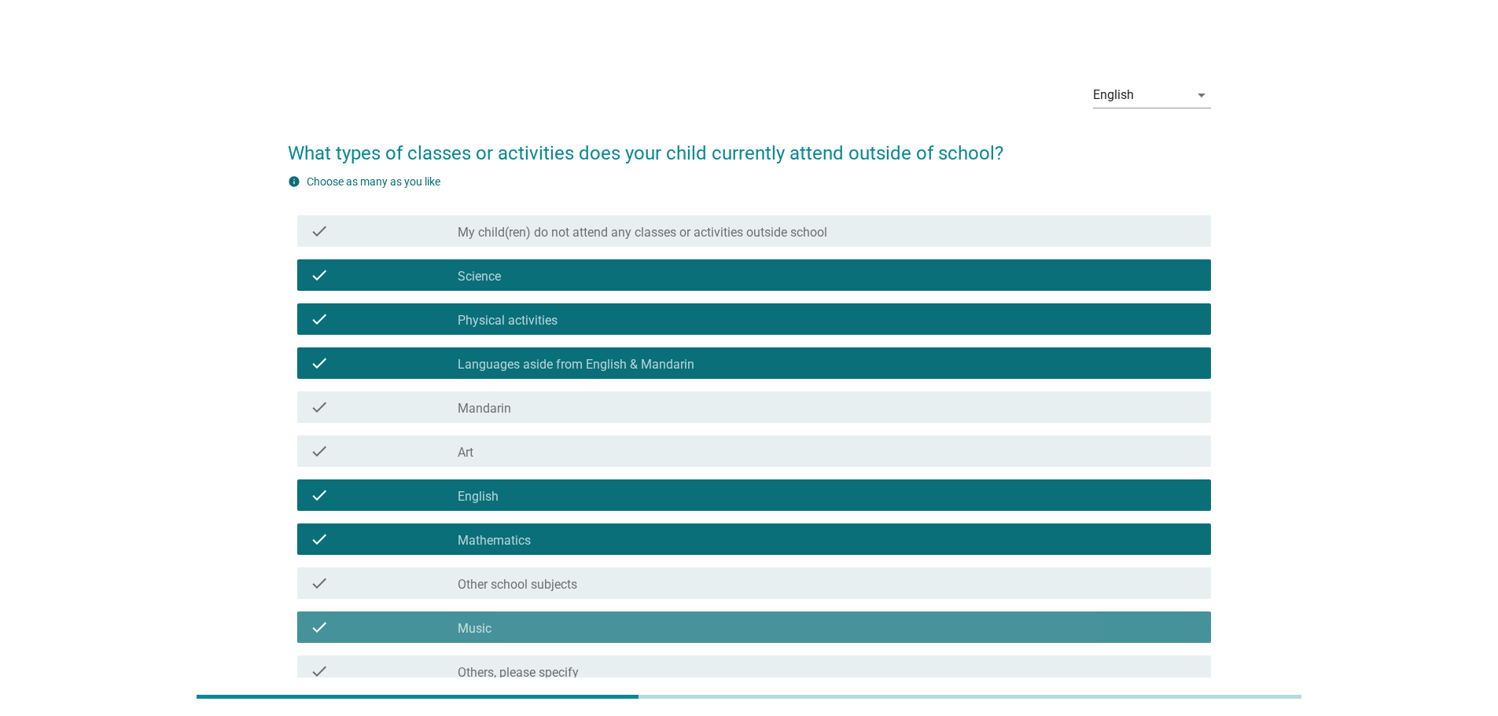
click at [491, 630] on label "Music" at bounding box center [475, 629] width 34 height 16
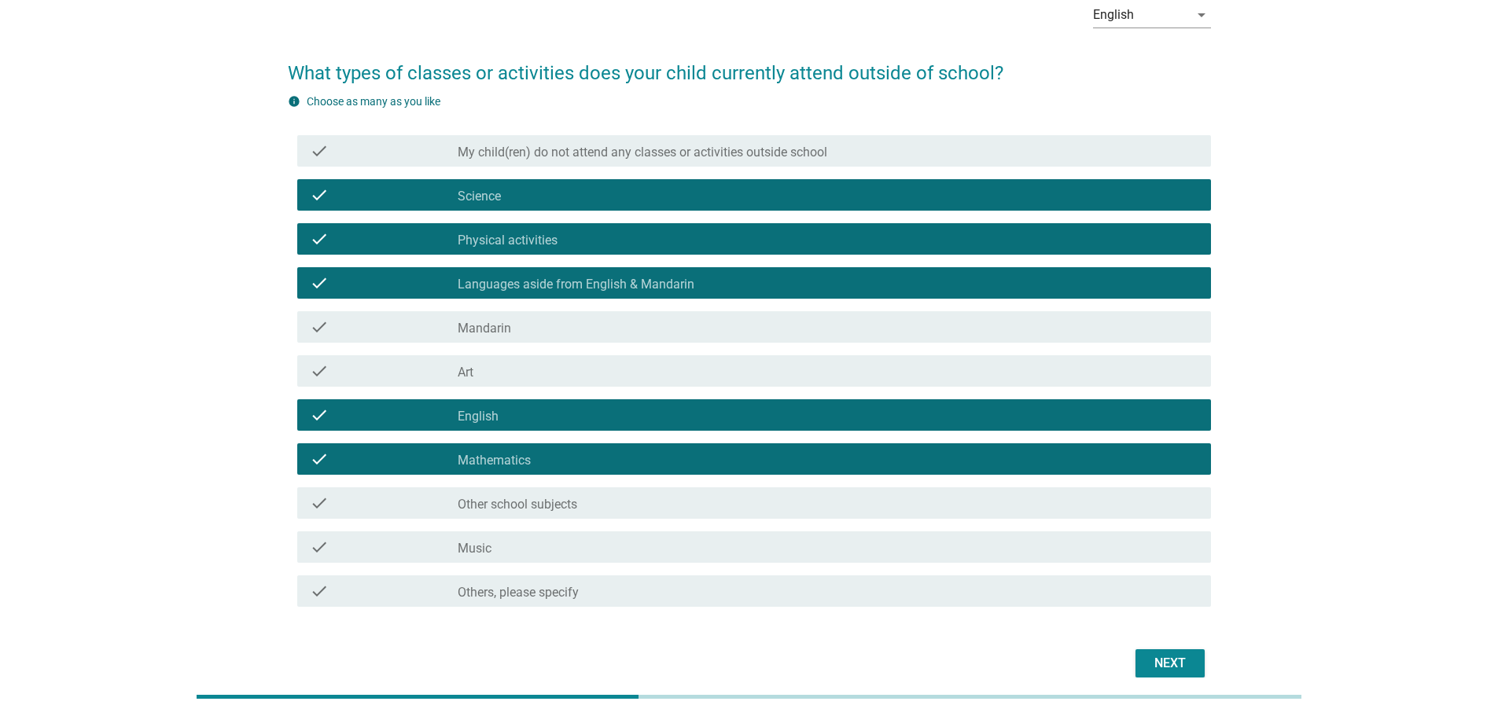
scroll to position [154, 0]
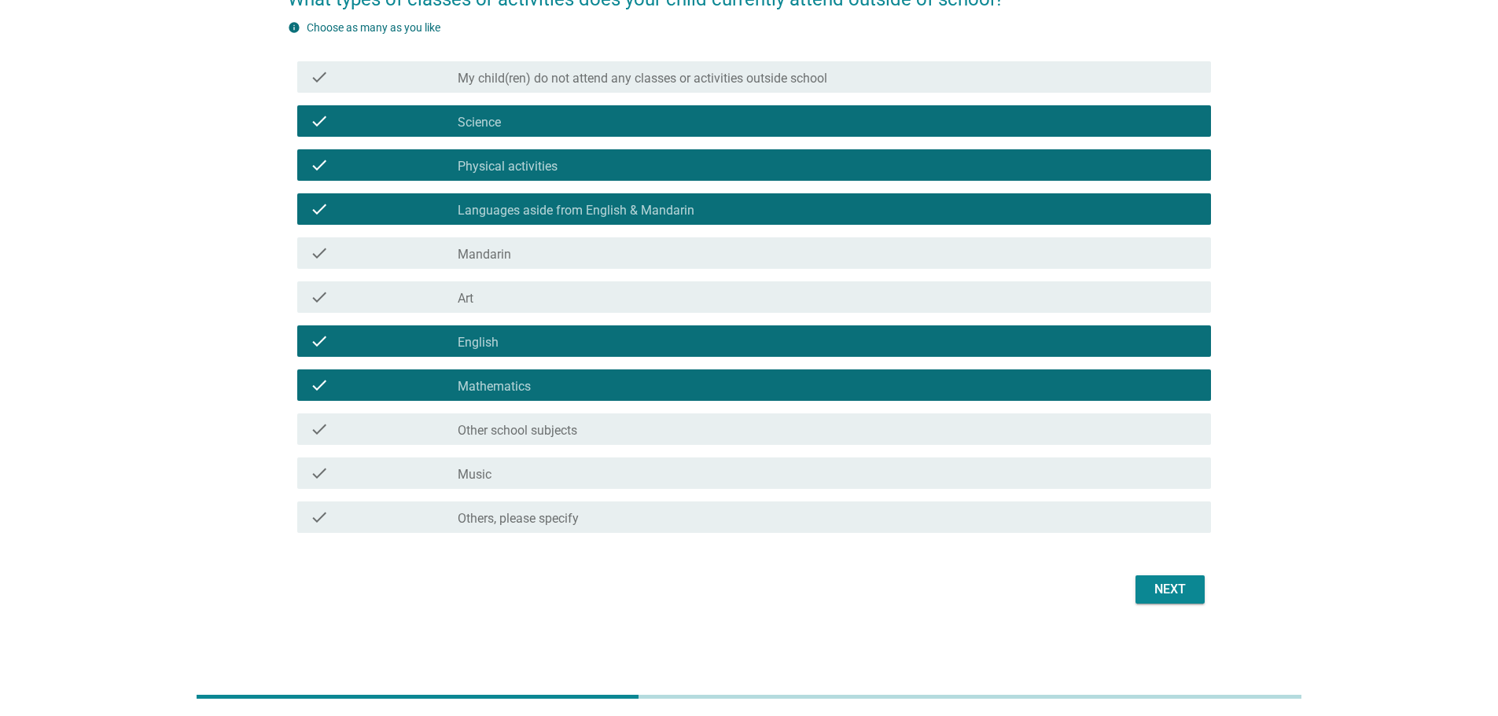
click at [1181, 591] on div "Next" at bounding box center [1170, 589] width 44 height 19
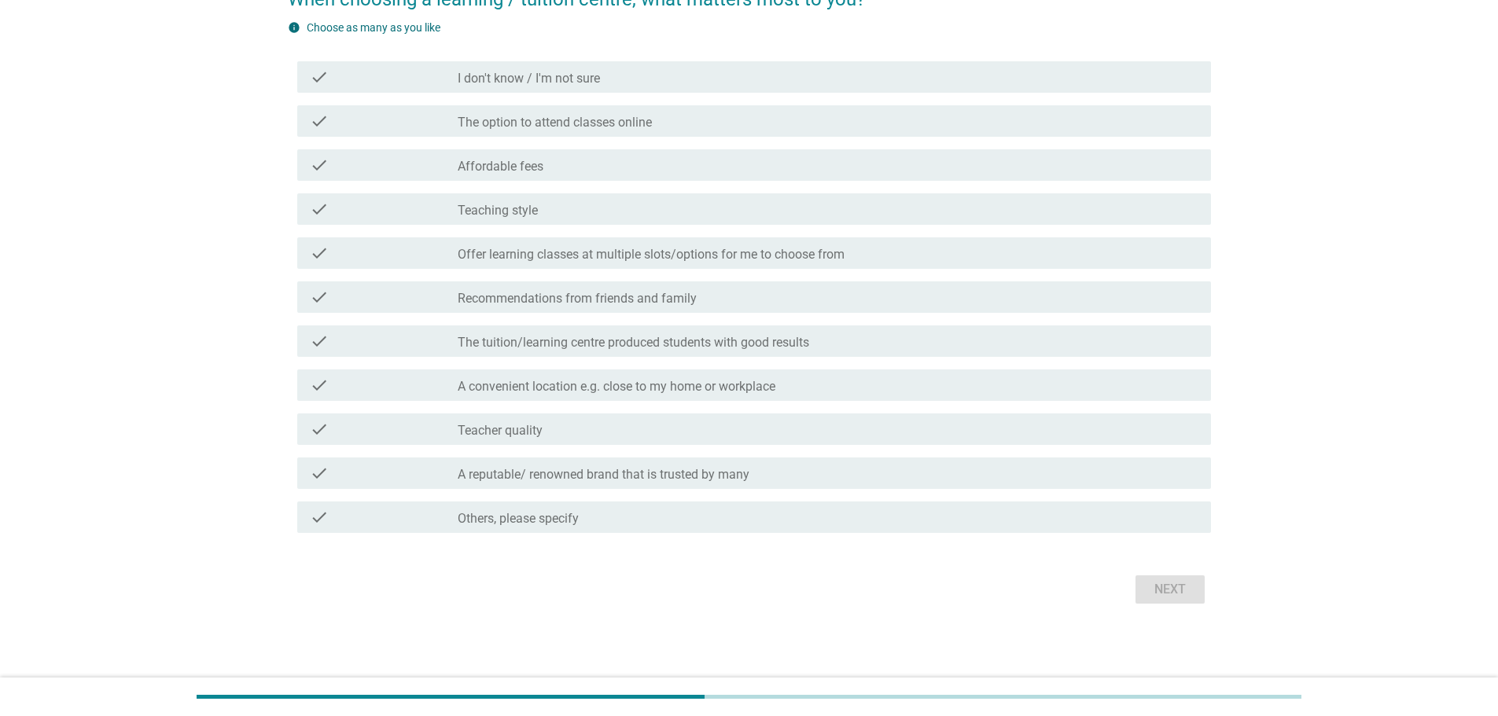
scroll to position [0, 0]
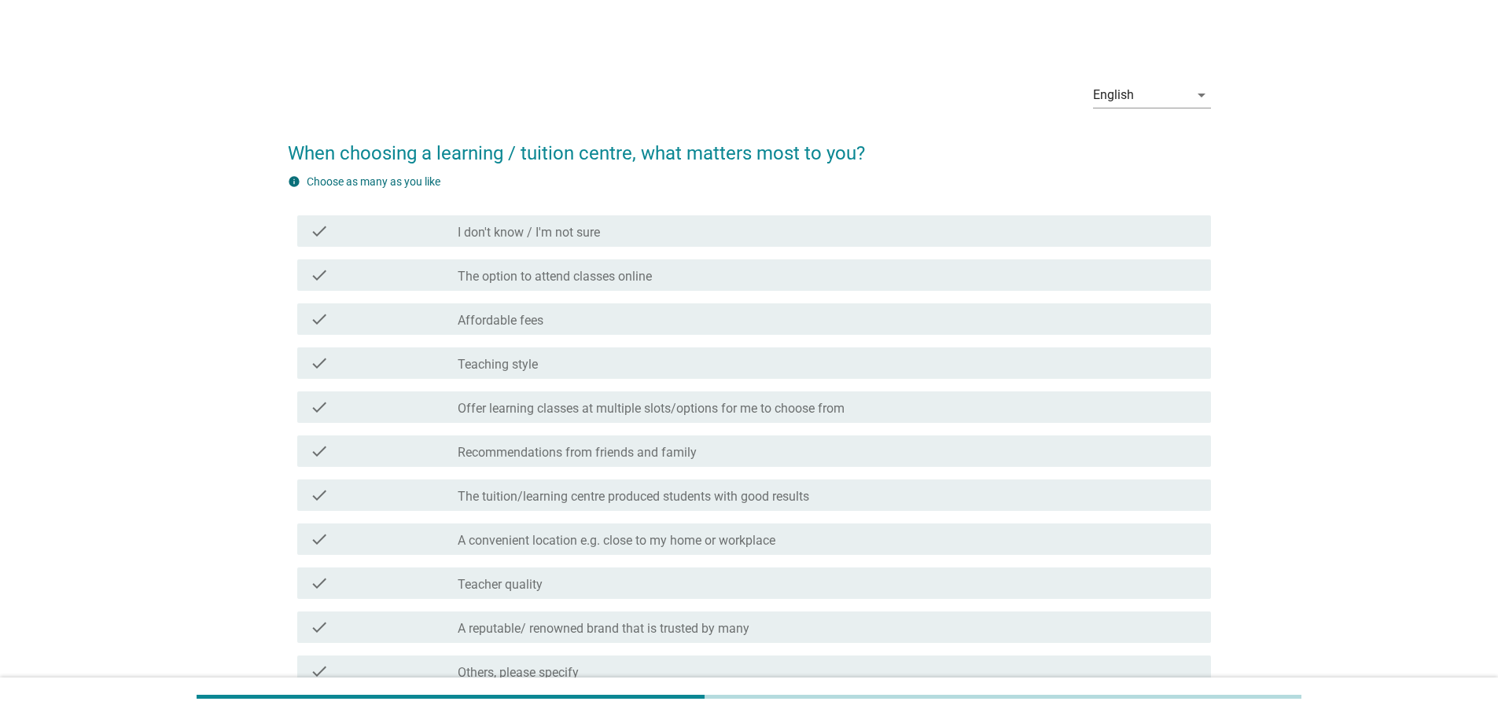
click at [513, 494] on label "The tuition/learning centre produced students with good results" at bounding box center [633, 497] width 351 height 16
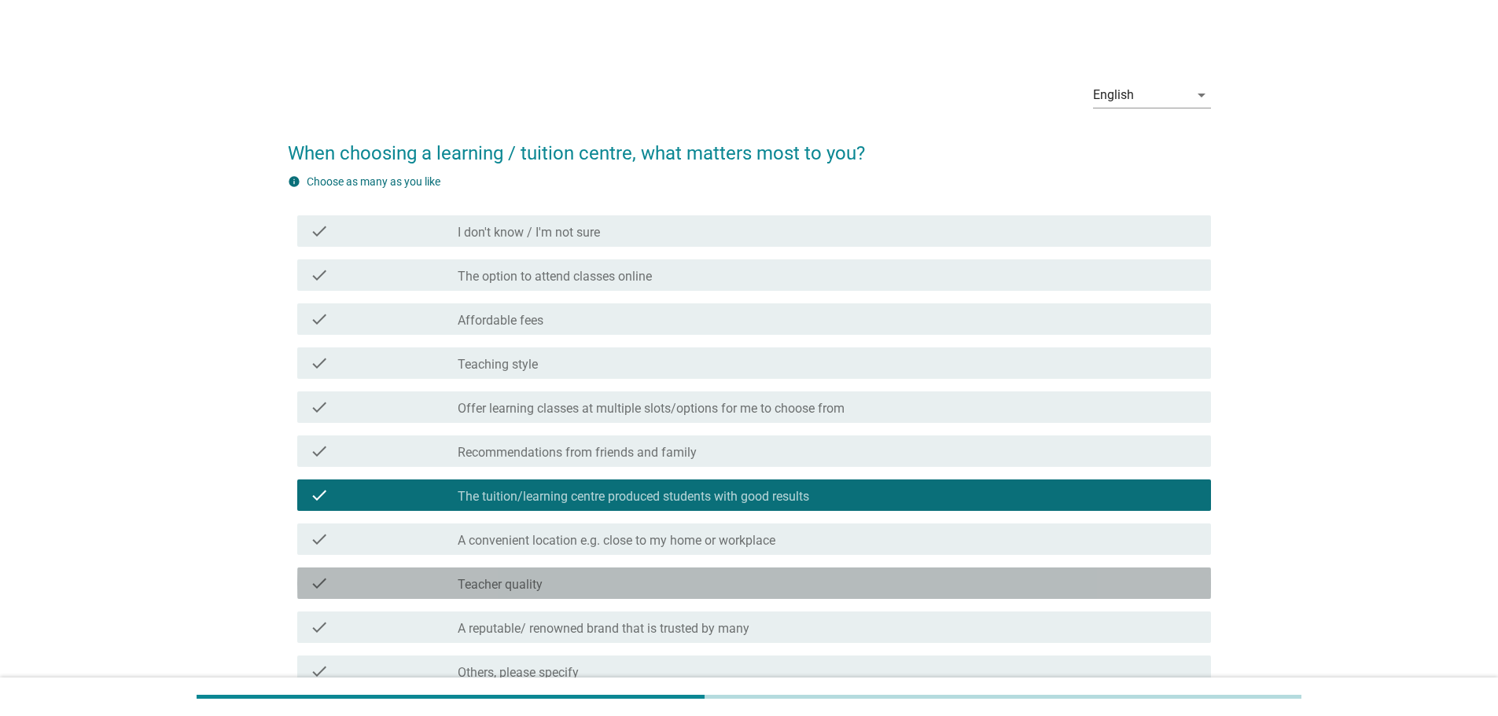
click at [505, 590] on label "Teacher quality" at bounding box center [500, 585] width 85 height 16
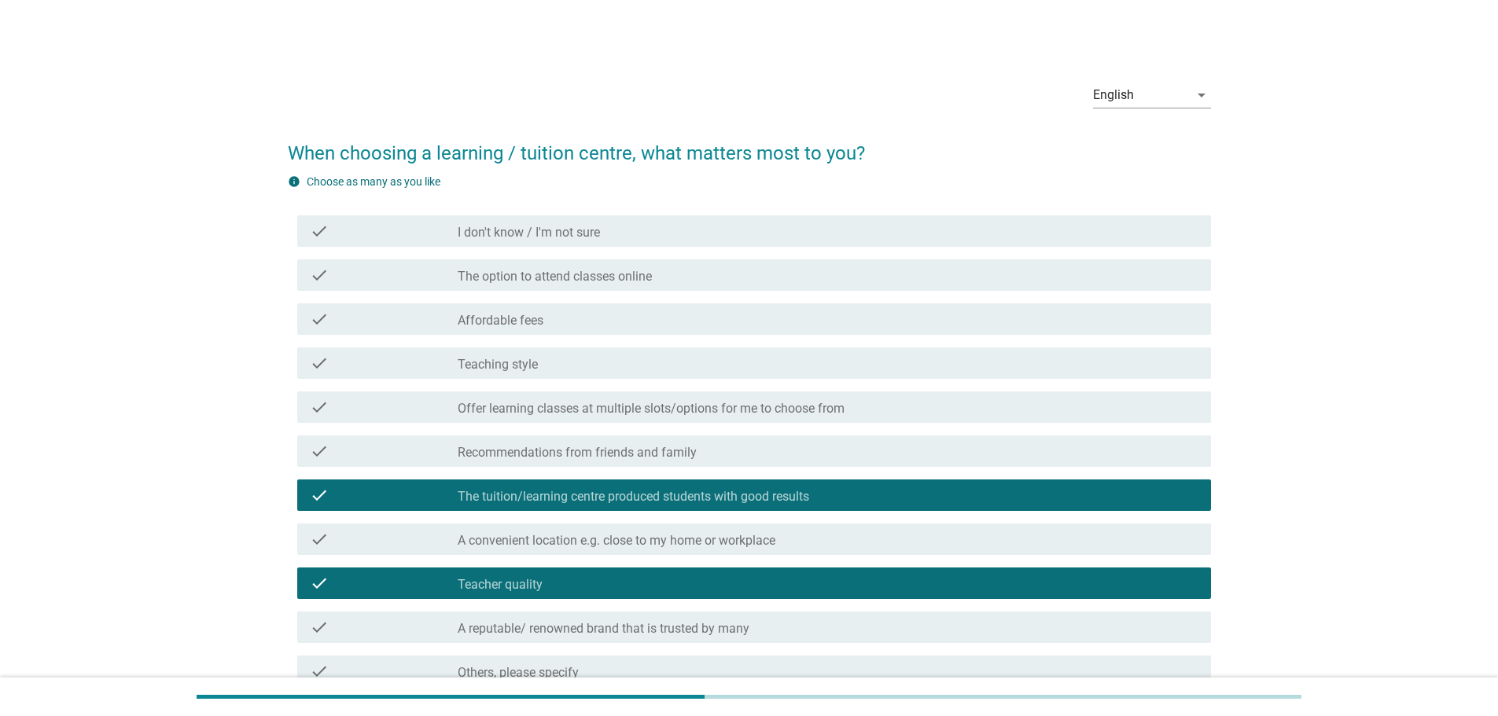
click at [505, 627] on label "A reputable/ renowned brand that is trusted by many" at bounding box center [604, 629] width 292 height 16
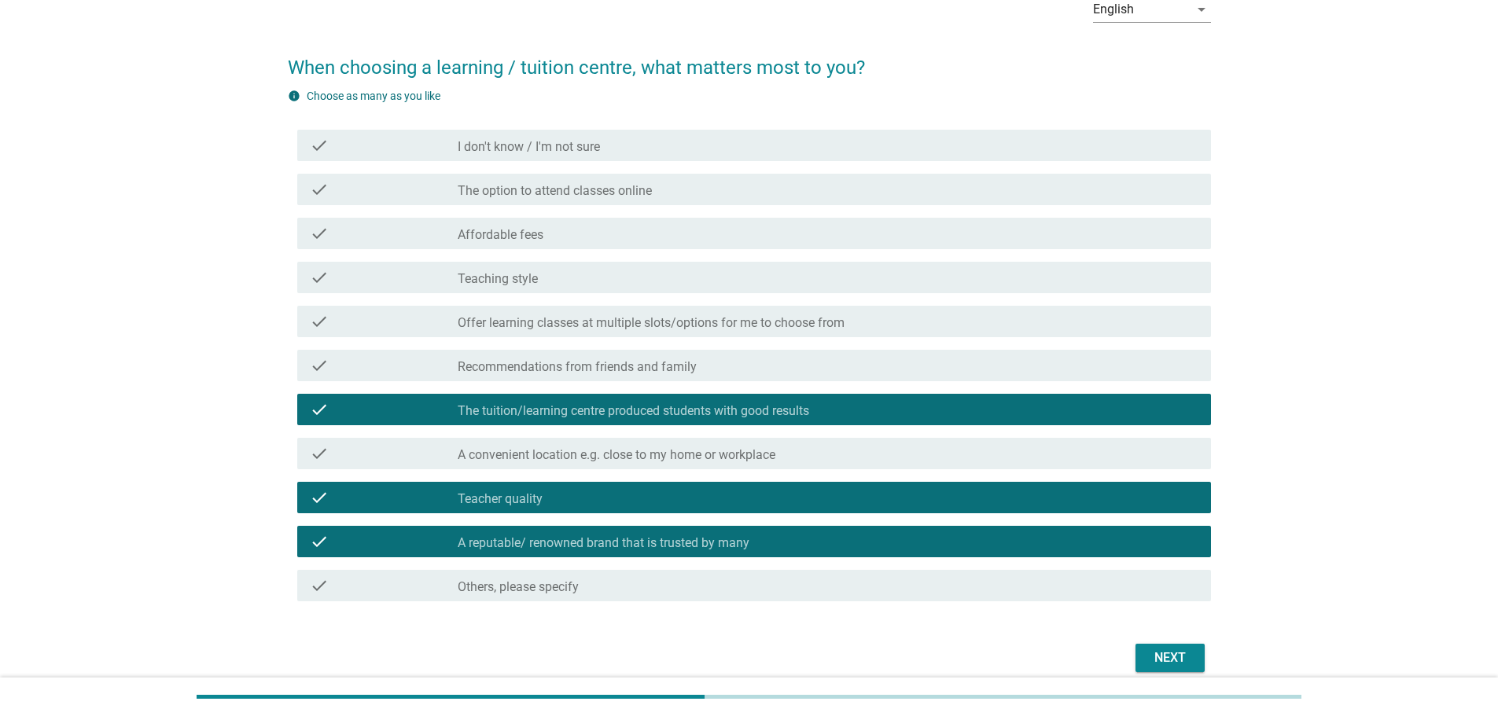
scroll to position [154, 0]
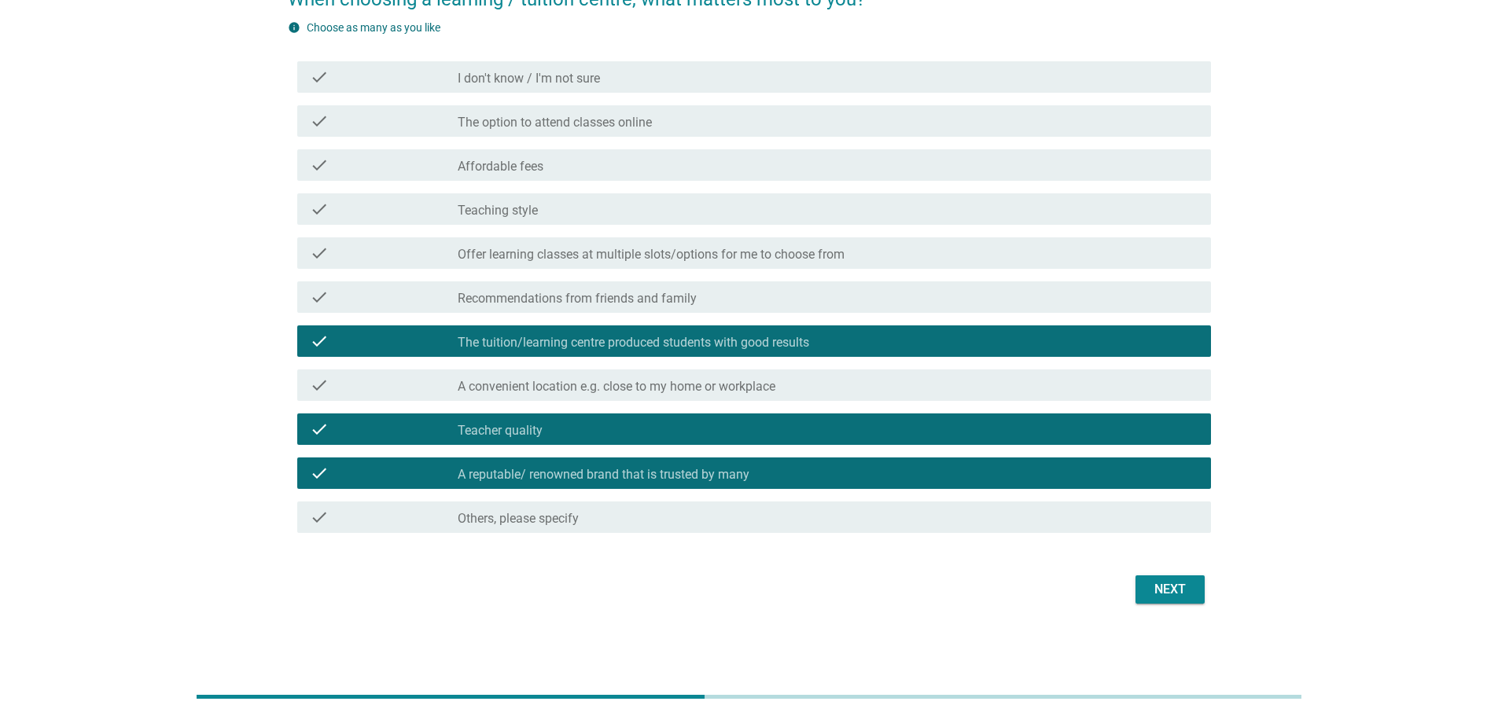
click at [1167, 592] on div "Next" at bounding box center [1170, 589] width 44 height 19
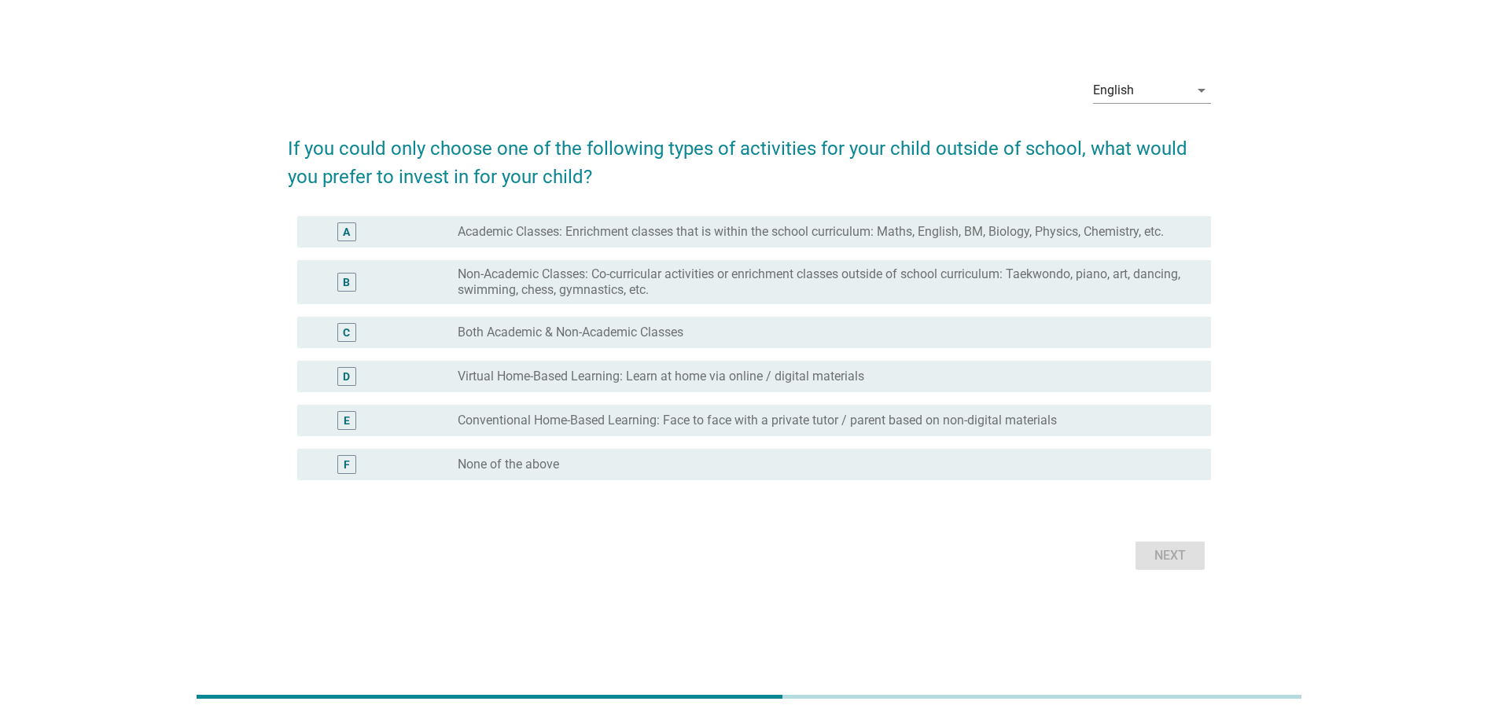
scroll to position [0, 0]
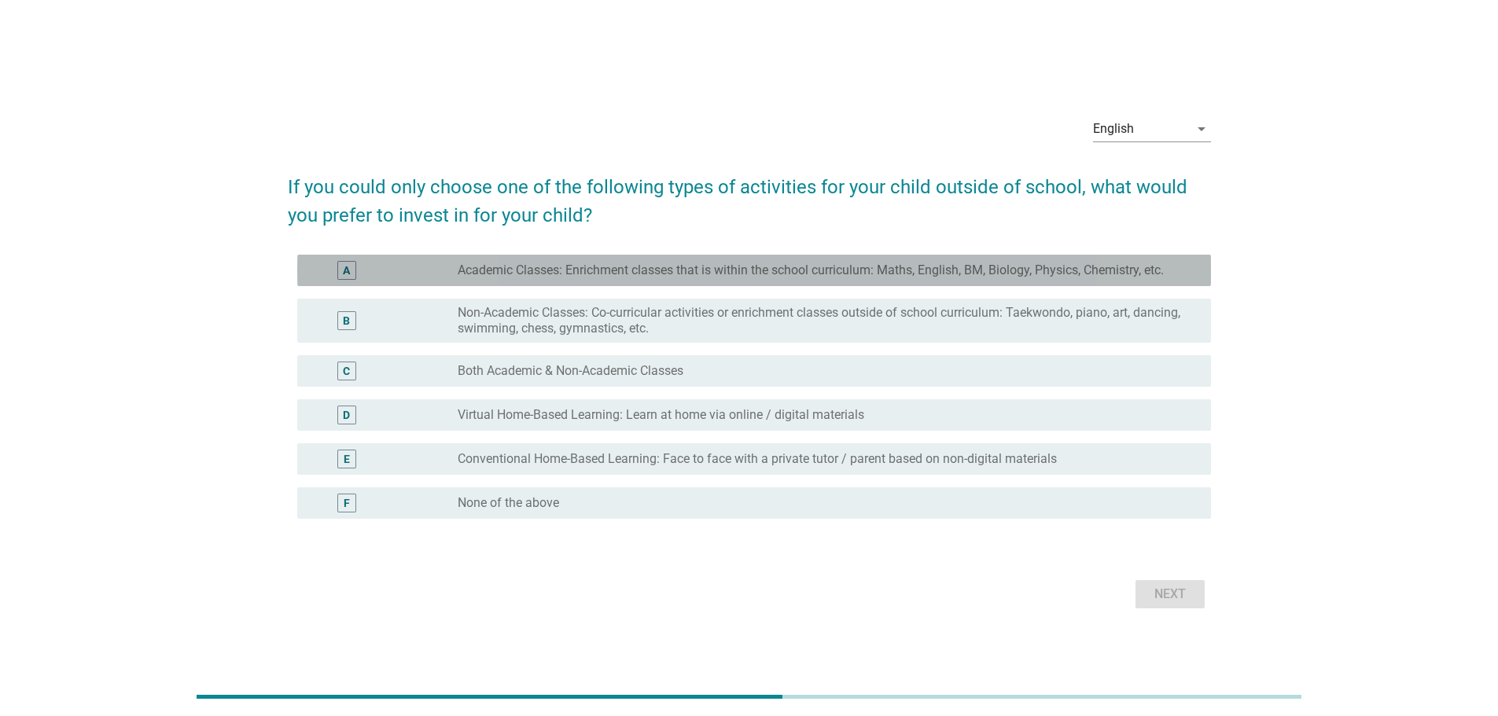
click at [555, 268] on label "Academic Classes: Enrichment classes that is within the school curriculum: Math…" at bounding box center [811, 271] width 706 height 16
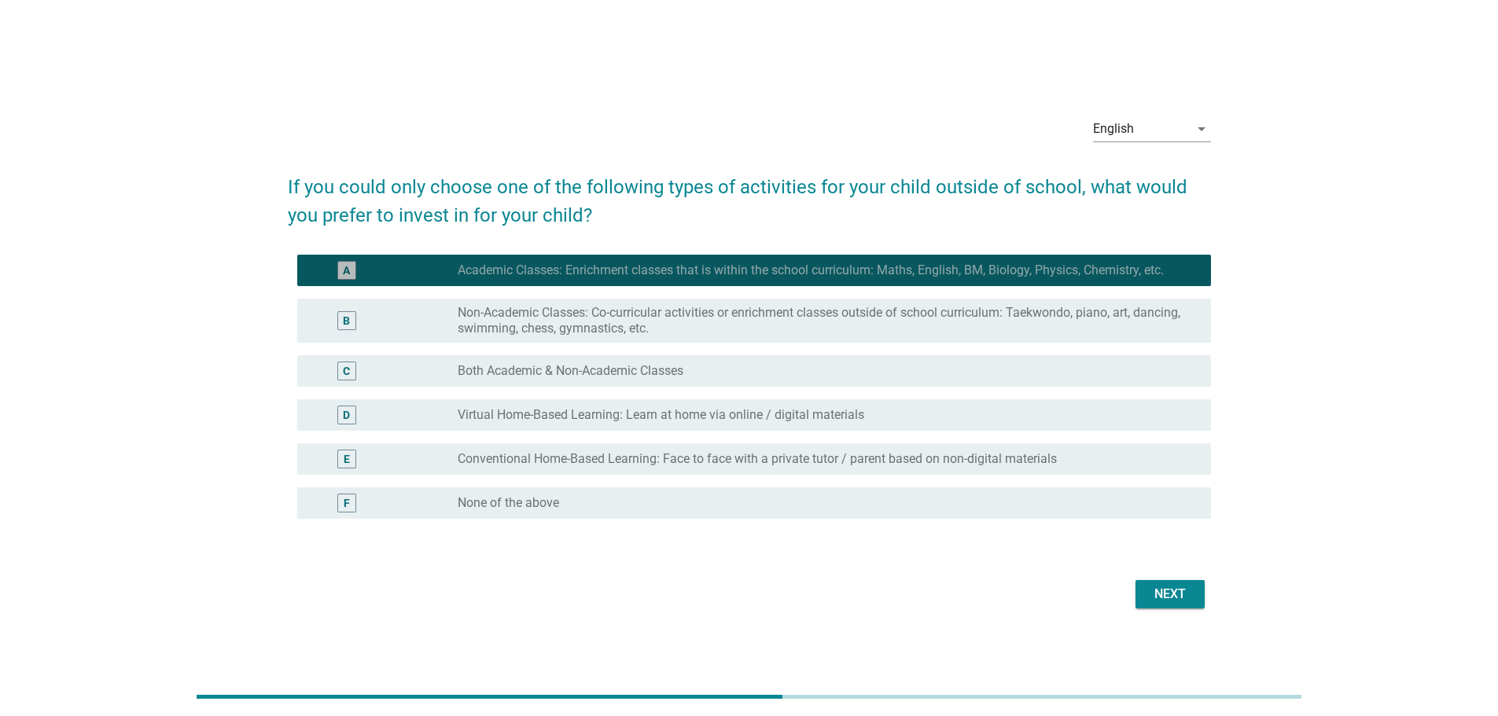
click at [621, 265] on label "Academic Classes: Enrichment classes that is within the school curriculum: Math…" at bounding box center [811, 271] width 706 height 16
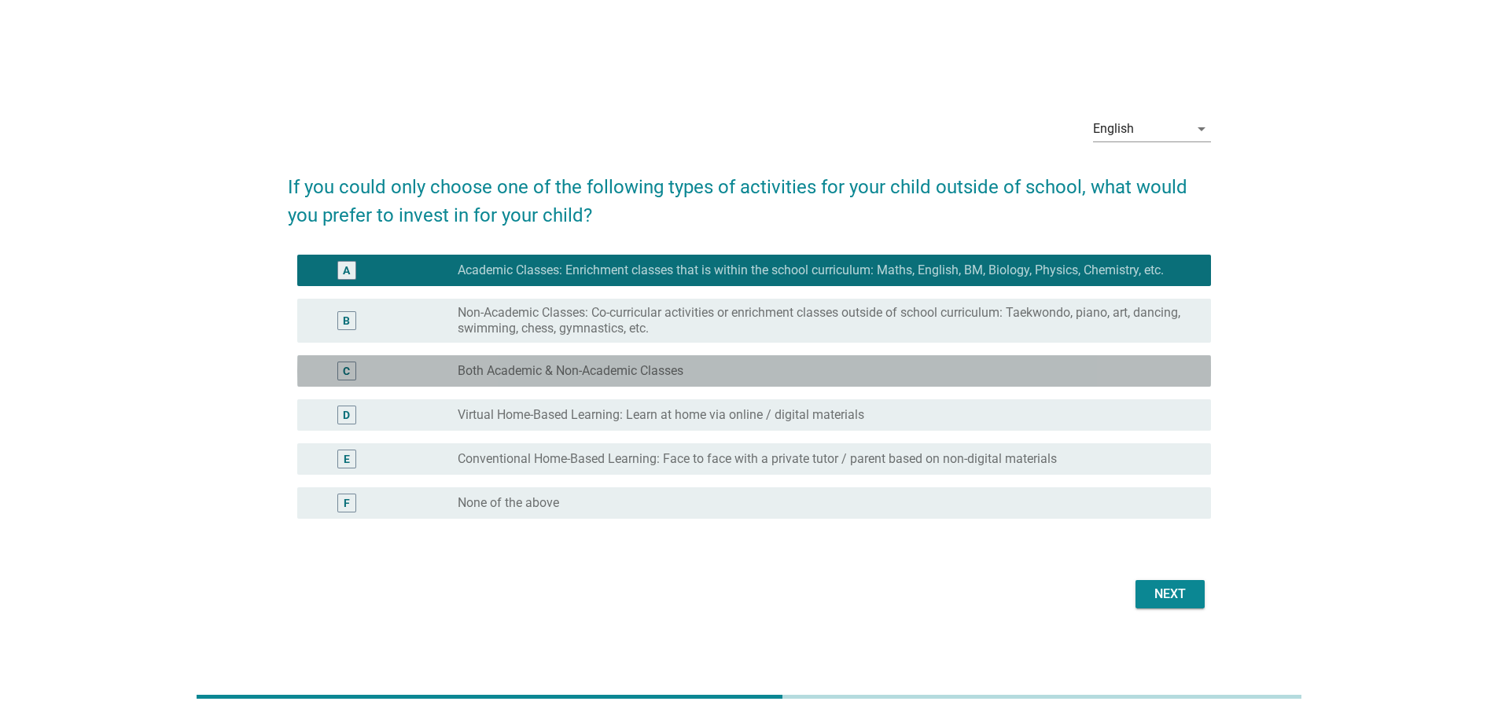
click at [613, 369] on label "Both Academic & Non-Academic Classes" at bounding box center [571, 371] width 226 height 16
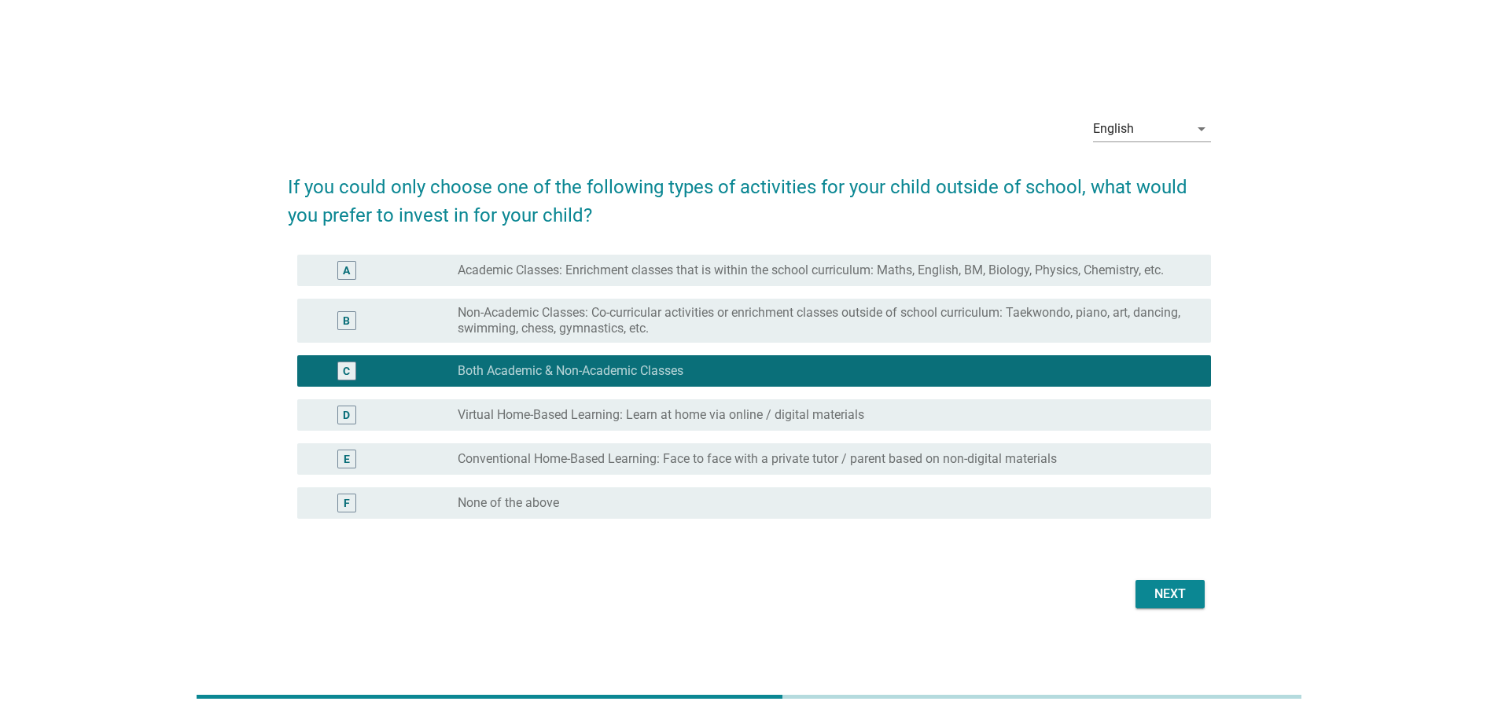
click at [1158, 587] on div "Next" at bounding box center [1170, 594] width 44 height 19
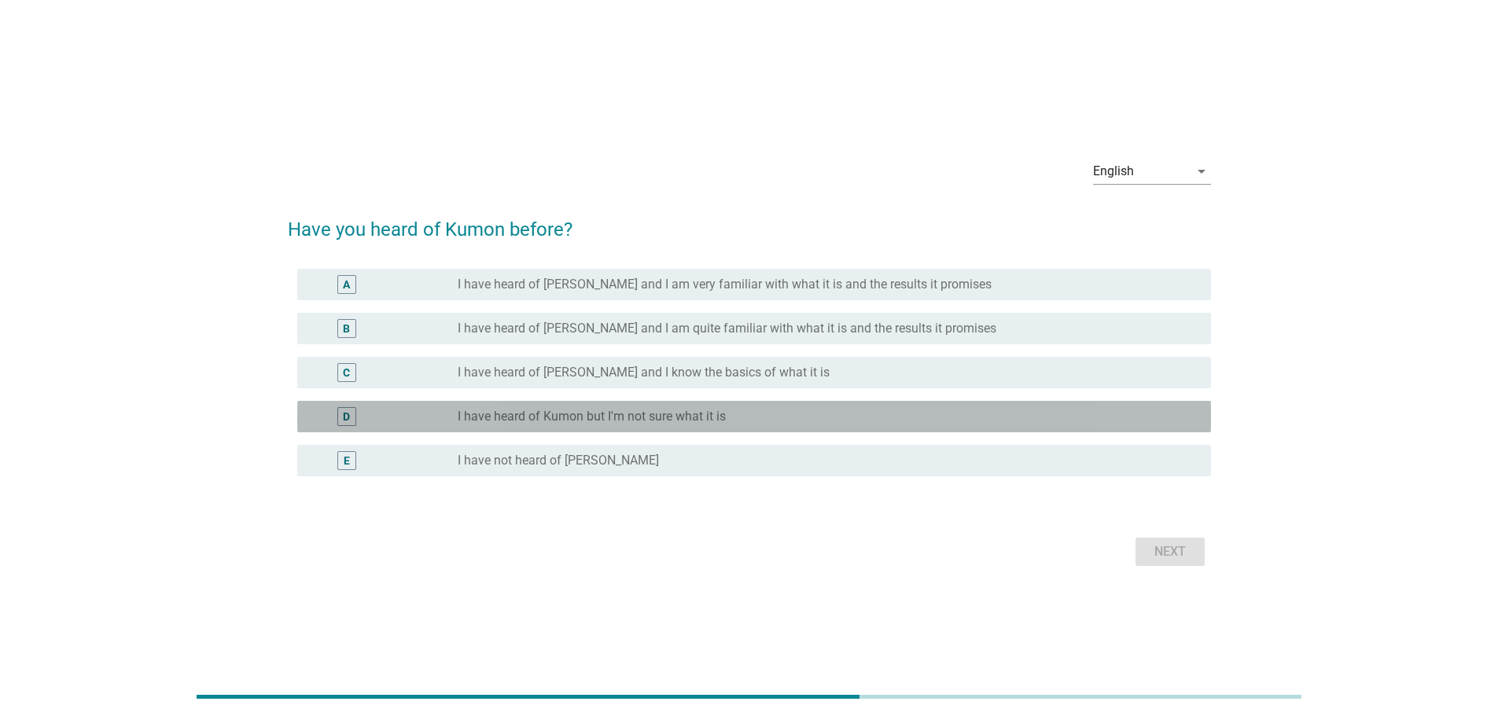
click at [609, 419] on label "I have heard of Kumon but I'm not sure what it is" at bounding box center [592, 417] width 268 height 16
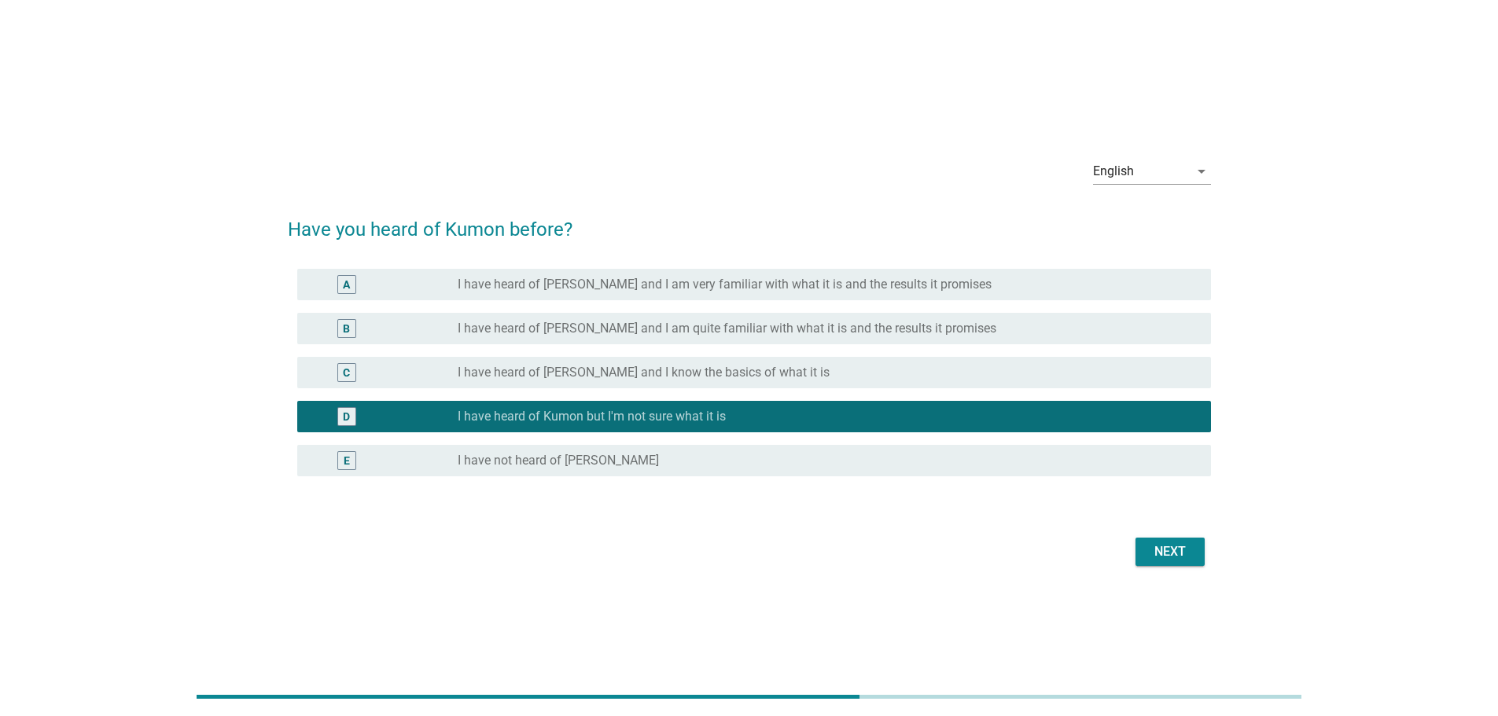
click at [1173, 547] on div "Next" at bounding box center [1170, 551] width 44 height 19
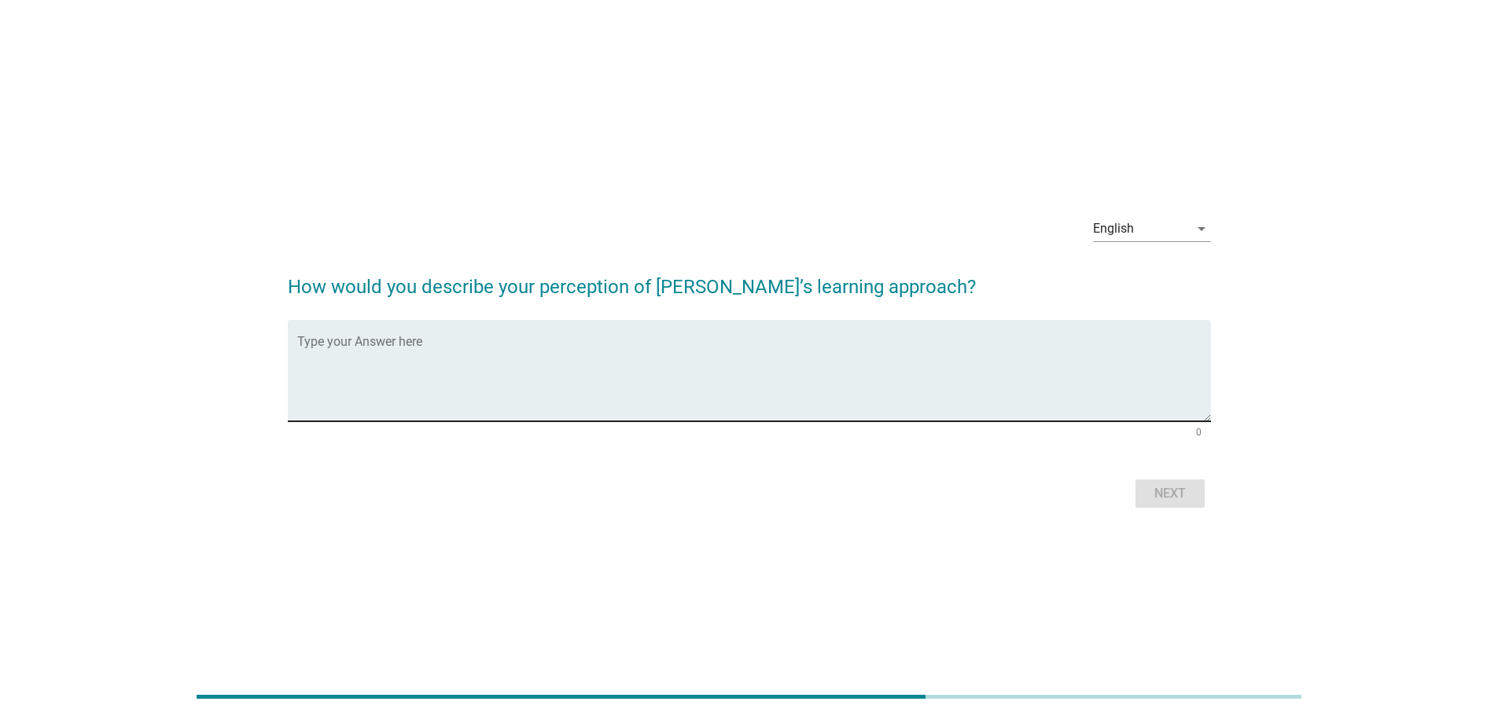
click at [726, 399] on textarea "Type your Answer here" at bounding box center [753, 380] width 913 height 83
type textarea "the tuition center provide mathematic teaching"
click at [1187, 506] on button "Next" at bounding box center [1169, 494] width 69 height 28
click at [656, 406] on textarea "Type your Answer here" at bounding box center [753, 380] width 913 height 83
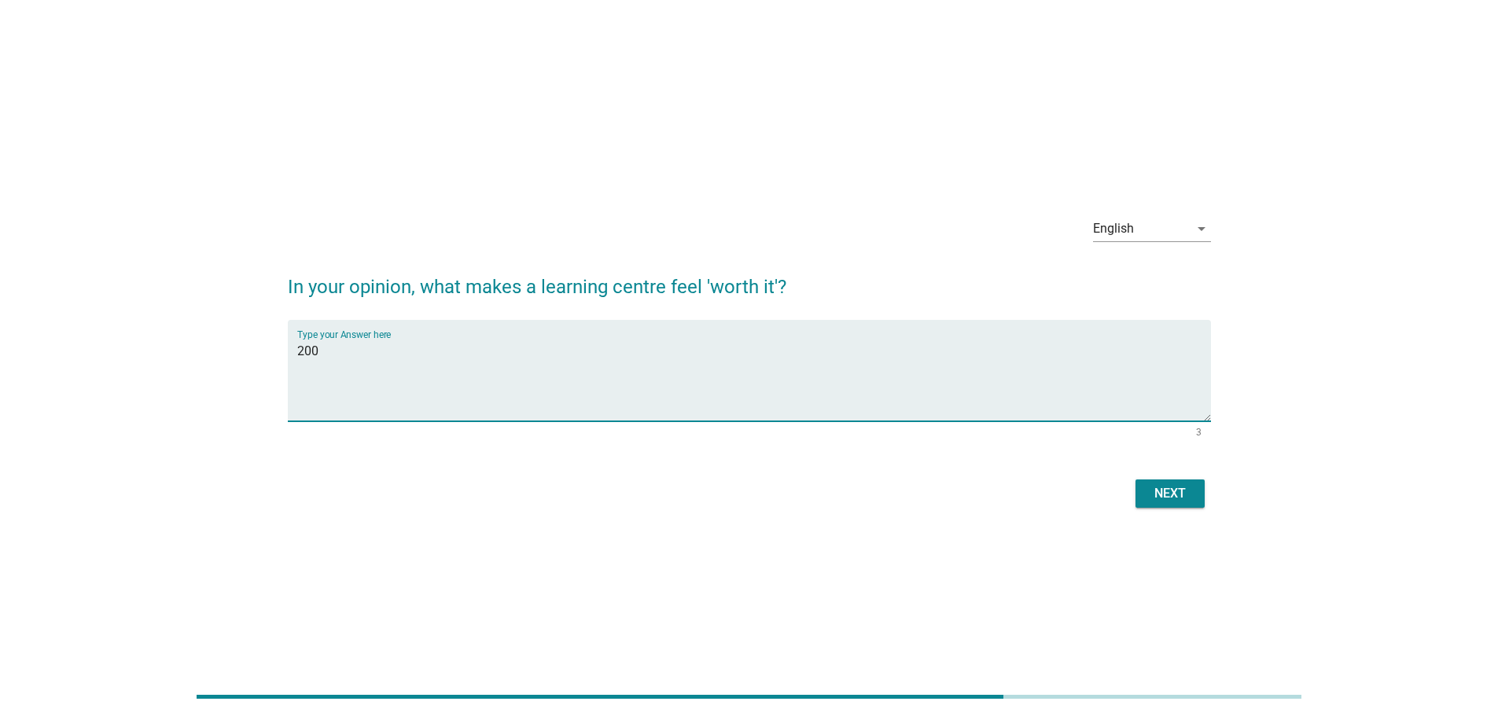
type textarea "200"
click at [1191, 499] on button "Next" at bounding box center [1169, 494] width 69 height 28
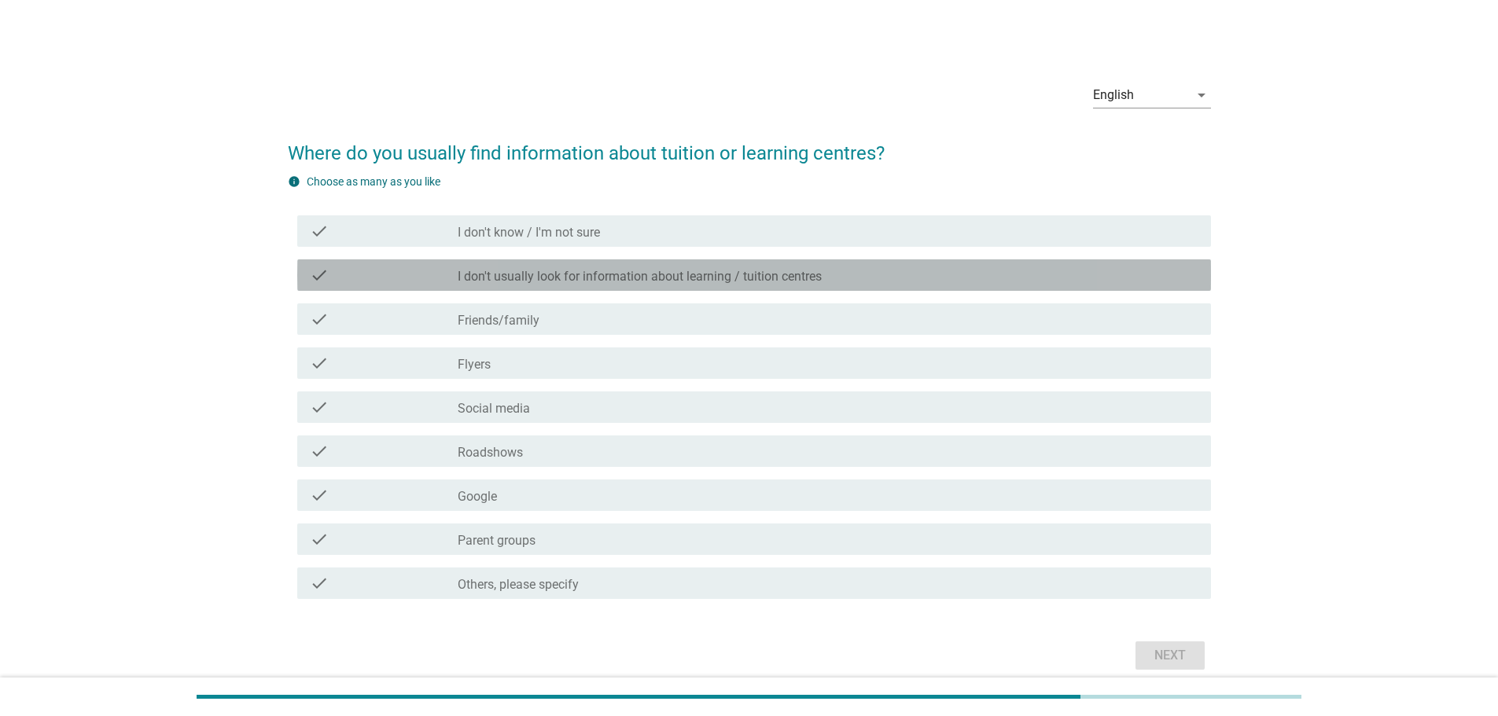
click at [515, 281] on label "I don't usually look for information about learning / tuition centres" at bounding box center [640, 277] width 364 height 16
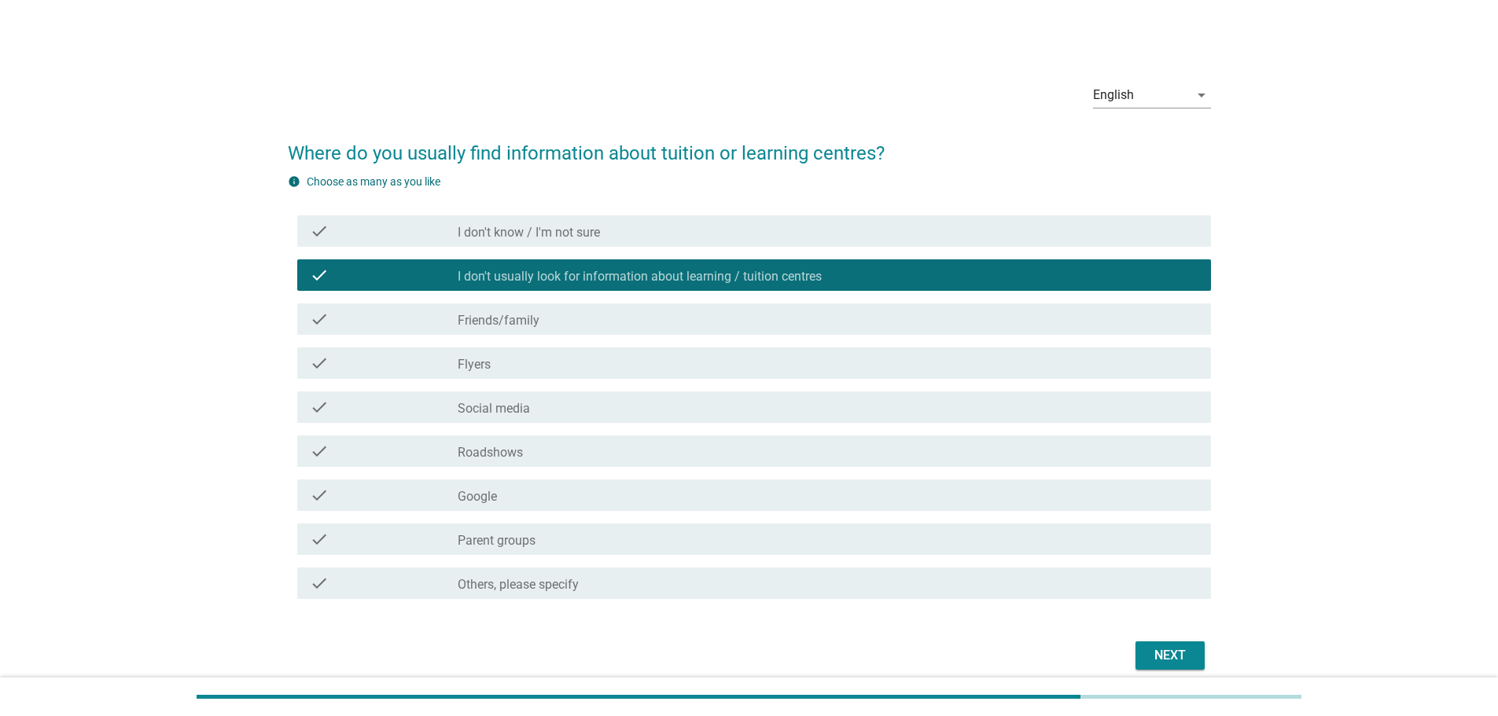
click at [1177, 645] on button "Next" at bounding box center [1169, 655] width 69 height 28
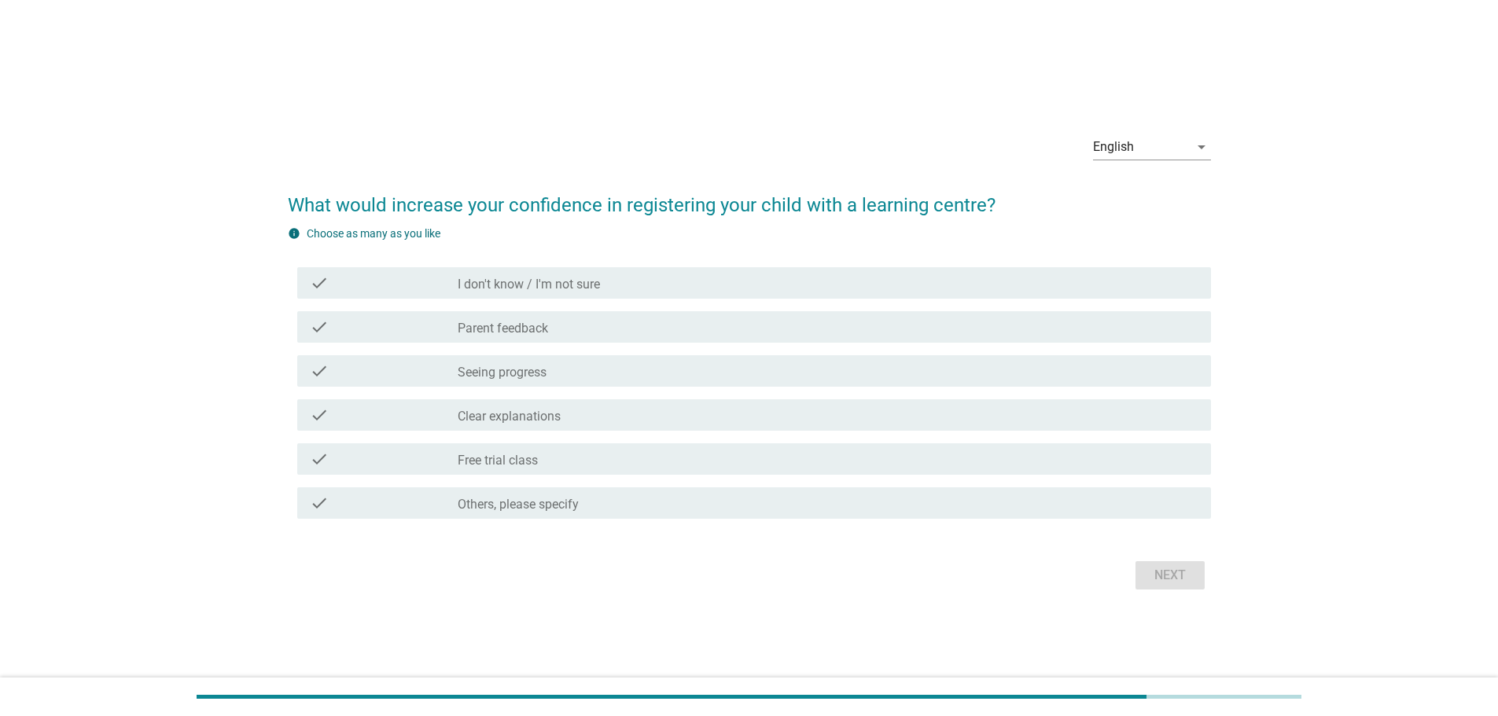
click at [553, 290] on label "I don't know / I'm not sure" at bounding box center [529, 285] width 142 height 16
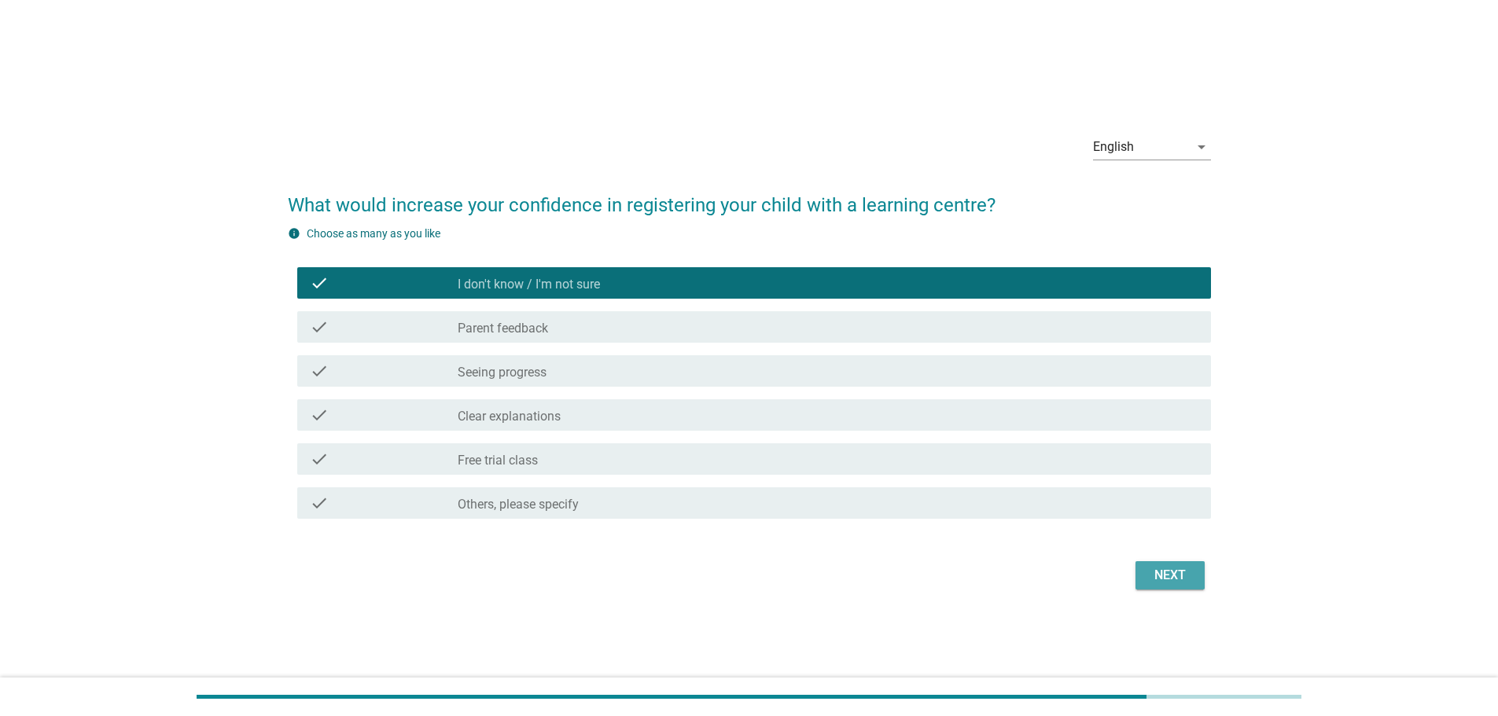
click at [1168, 587] on button "Next" at bounding box center [1169, 575] width 69 height 28
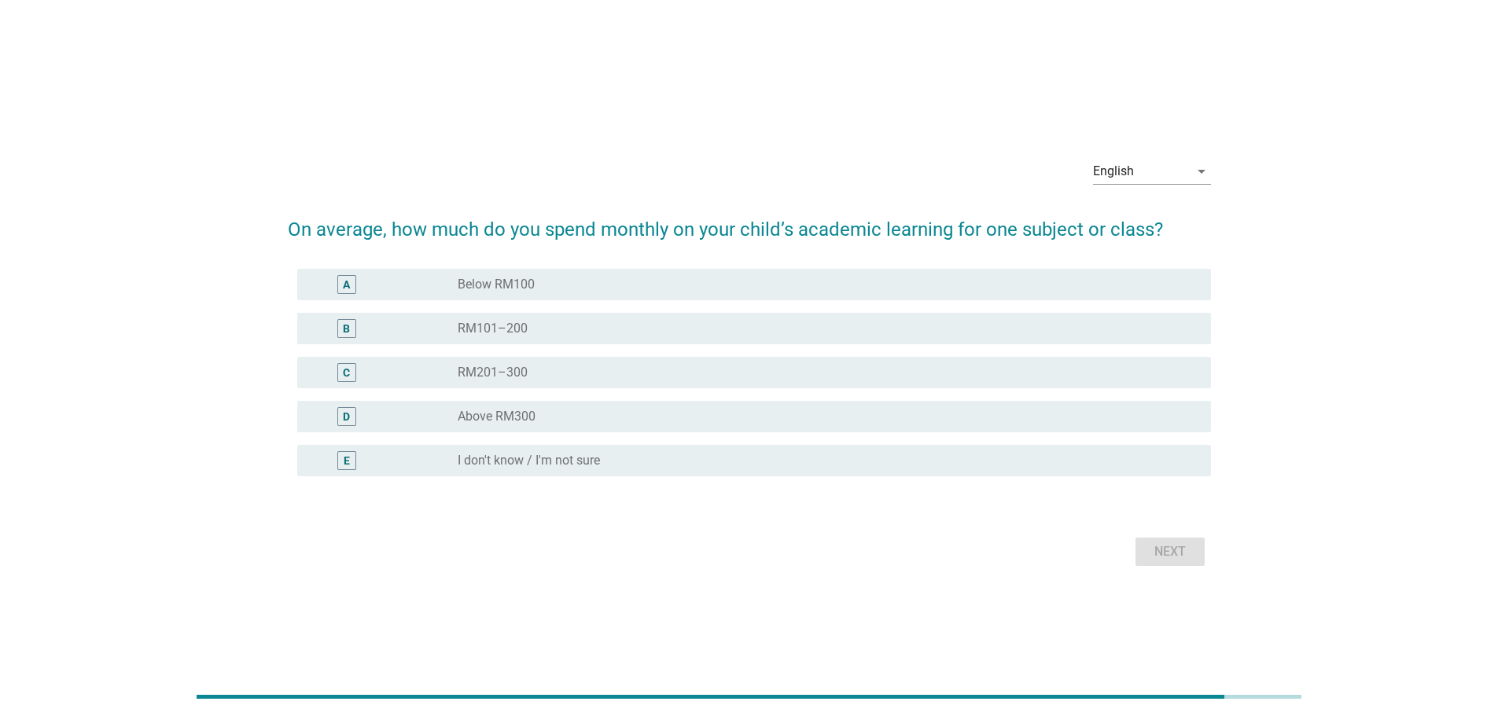
click at [510, 321] on label "RM101–200" at bounding box center [493, 329] width 70 height 16
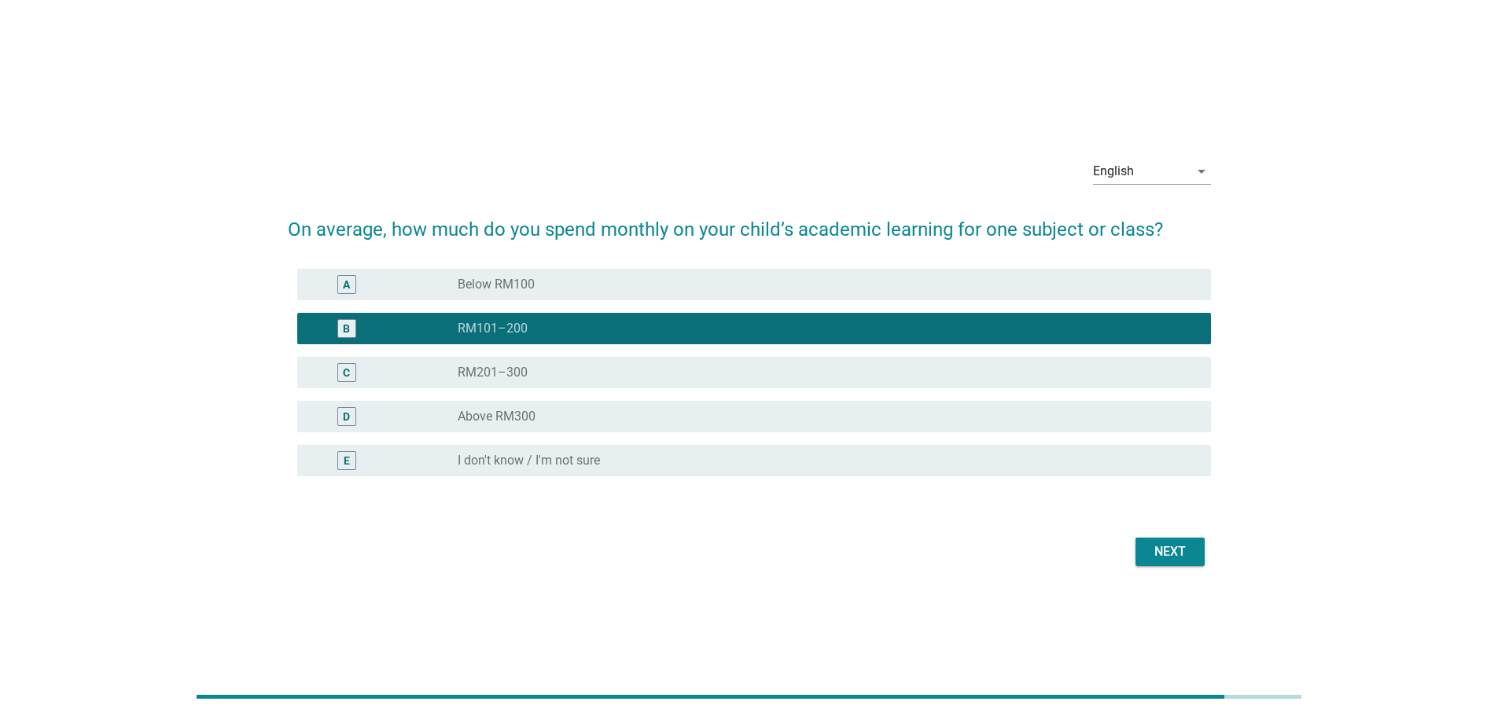
click at [1179, 557] on div "Next" at bounding box center [1170, 551] width 44 height 19
